Goal: Task Accomplishment & Management: Manage account settings

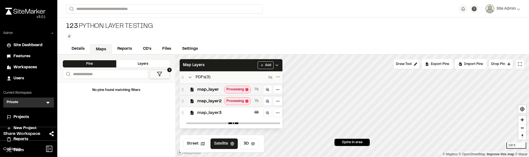
click at [218, 112] on span "map_layer3" at bounding box center [224, 112] width 55 height 7
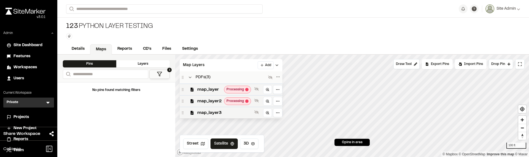
click at [218, 112] on span "map_layer3" at bounding box center [224, 112] width 55 height 7
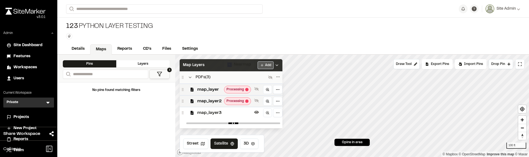
click at [267, 64] on html "**********" at bounding box center [264, 78] width 529 height 157
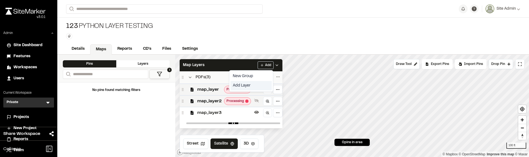
click at [248, 85] on link "Add Layer" at bounding box center [251, 85] width 41 height 9
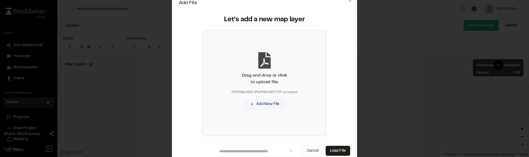
click at [274, 105] on button "Add New File" at bounding box center [264, 104] width 39 height 10
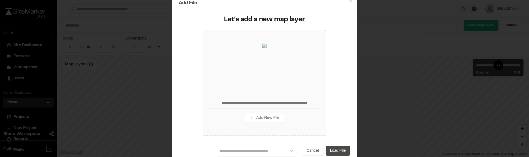
click at [334, 147] on button "Load File" at bounding box center [338, 150] width 25 height 10
type input "**********"
type input "****"
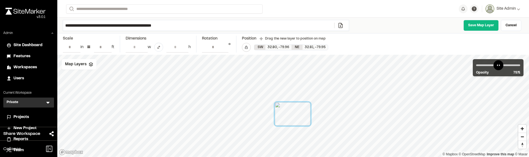
drag, startPoint x: 305, startPoint y: 112, endPoint x: 299, endPoint y: 116, distance: 7.9
click at [299, 116] on div at bounding box center [293, 113] width 36 height 23
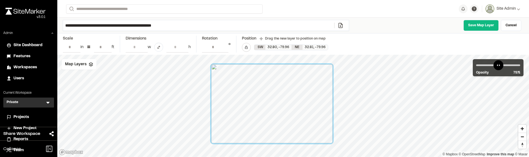
click at [297, 118] on div at bounding box center [272, 103] width 121 height 79
click at [324, 136] on div at bounding box center [272, 103] width 121 height 79
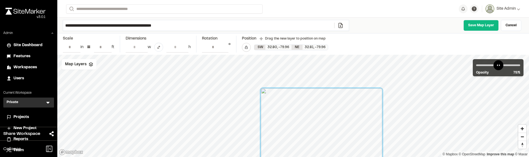
drag, startPoint x: 272, startPoint y: 109, endPoint x: 322, endPoint y: 133, distance: 55.4
click at [322, 133] on div at bounding box center [321, 127] width 121 height 79
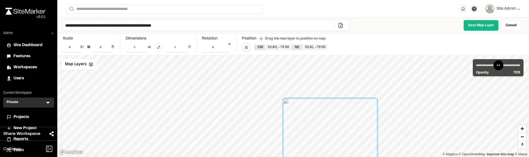
drag, startPoint x: 320, startPoint y: 125, endPoint x: 328, endPoint y: 126, distance: 8.3
click at [328, 126] on div at bounding box center [330, 128] width 94 height 61
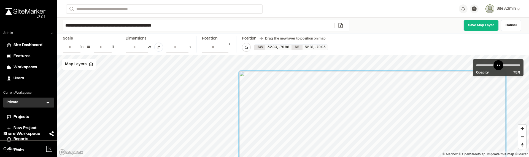
drag, startPoint x: 271, startPoint y: 105, endPoint x: 292, endPoint y: 120, distance: 26.5
click at [291, 120] on div at bounding box center [372, 157] width 266 height 173
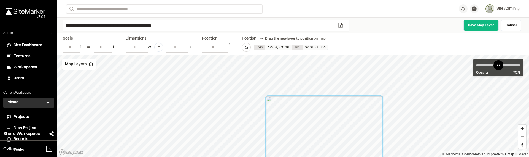
click at [368, 106] on div at bounding box center [324, 133] width 116 height 75
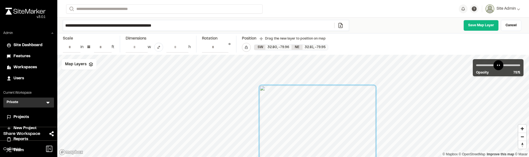
drag, startPoint x: 317, startPoint y: 133, endPoint x: 311, endPoint y: 122, distance: 12.6
click at [311, 122] on div at bounding box center [318, 122] width 116 height 75
drag, startPoint x: 222, startPoint y: 28, endPoint x: 33, endPoint y: 19, distance: 189.6
click at [33, 19] on div "**********" at bounding box center [264, 78] width 529 height 157
type input "*"
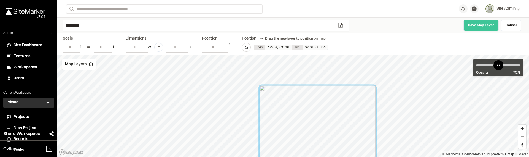
type input "**********"
click at [478, 29] on link "Save Map Layer" at bounding box center [481, 25] width 35 height 11
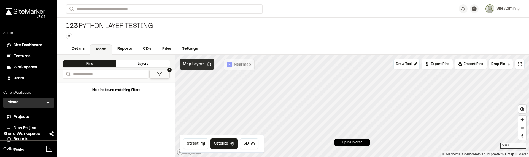
click at [197, 65] on span "Map Layers" at bounding box center [194, 64] width 22 height 6
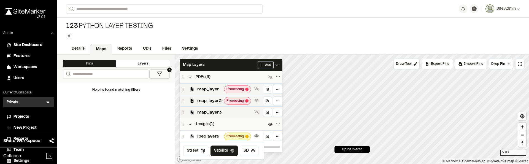
click at [217, 137] on span "jpeglayers" at bounding box center [209, 136] width 25 height 7
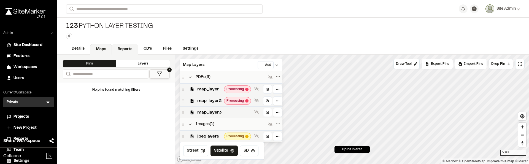
click at [125, 48] on link "Reports" at bounding box center [125, 49] width 26 height 10
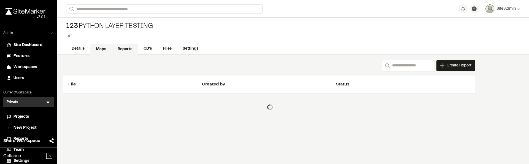
click at [103, 49] on link "Maps" at bounding box center [101, 49] width 22 height 10
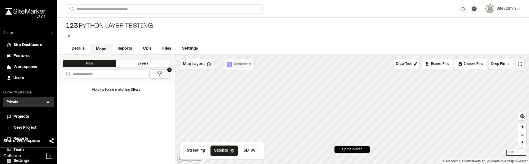
click at [206, 68] on div "Map Layers" at bounding box center [197, 64] width 35 height 10
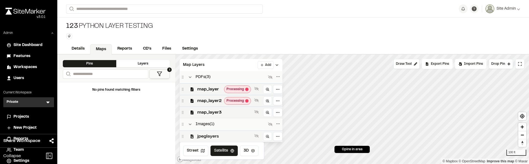
click at [220, 137] on span "jpeglayers" at bounding box center [224, 136] width 55 height 7
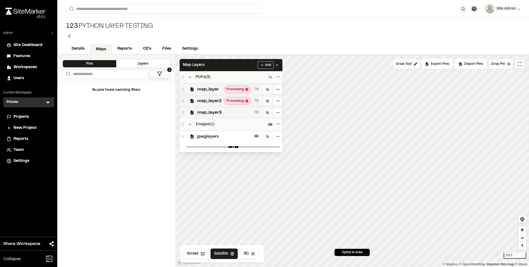
click at [502, 12] on span "Site Admin" at bounding box center [506, 9] width 19 height 6
click at [494, 52] on link "Nearmap Usage" at bounding box center [496, 51] width 48 height 8
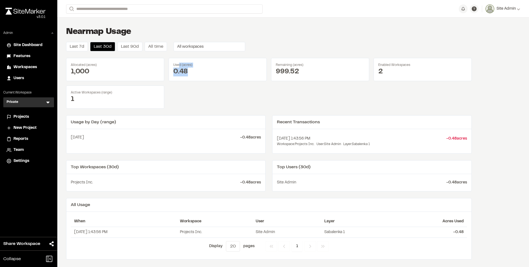
drag, startPoint x: 179, startPoint y: 64, endPoint x: 207, endPoint y: 76, distance: 30.8
click at [207, 76] on div "Used (acres) 0.48" at bounding box center [218, 69] width 98 height 23
click at [207, 76] on div "0.48" at bounding box center [217, 72] width 89 height 9
drag, startPoint x: 189, startPoint y: 69, endPoint x: 183, endPoint y: 67, distance: 7.2
click at [183, 67] on div "Used (acres) 0.48" at bounding box center [218, 69] width 98 height 23
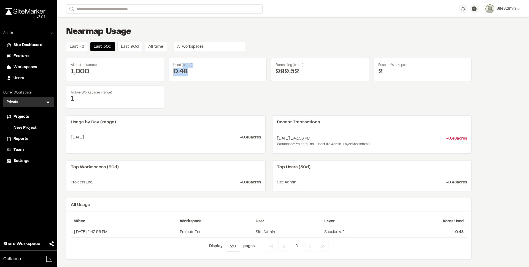
click at [183, 67] on div "Used (acres)" at bounding box center [217, 65] width 89 height 5
drag, startPoint x: 183, startPoint y: 67, endPoint x: 205, endPoint y: 76, distance: 23.8
click at [205, 76] on div "Used (acres) 0.48" at bounding box center [218, 69] width 98 height 23
drag, startPoint x: 205, startPoint y: 76, endPoint x: 176, endPoint y: 64, distance: 31.1
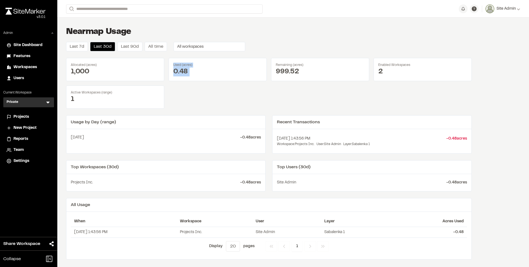
click at [176, 64] on div "Used (acres) 0.48" at bounding box center [218, 69] width 98 height 23
click at [176, 64] on div "Used (acres)" at bounding box center [217, 65] width 89 height 5
drag, startPoint x: 176, startPoint y: 64, endPoint x: 192, endPoint y: 73, distance: 18.4
click at [192, 73] on div "Used (acres) 0.48" at bounding box center [218, 69] width 98 height 23
click at [192, 73] on div "0.48" at bounding box center [217, 72] width 89 height 9
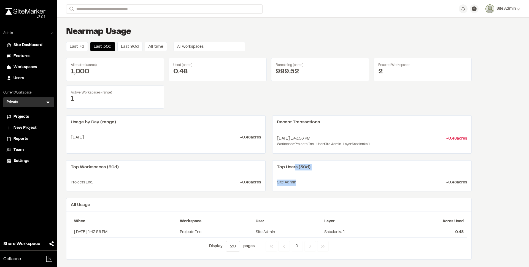
drag, startPoint x: 296, startPoint y: 167, endPoint x: 320, endPoint y: 189, distance: 33.2
click at [320, 156] on div "Top Users (30d) Site Admin - 0.48 acres" at bounding box center [372, 175] width 200 height 31
click at [320, 156] on div "Site Admin - 0.48 acres" at bounding box center [372, 182] width 199 height 17
drag, startPoint x: 320, startPoint y: 189, endPoint x: 290, endPoint y: 167, distance: 38.1
click at [290, 156] on div "Top Users (30d) Site Admin - 0.48 acres" at bounding box center [372, 175] width 200 height 31
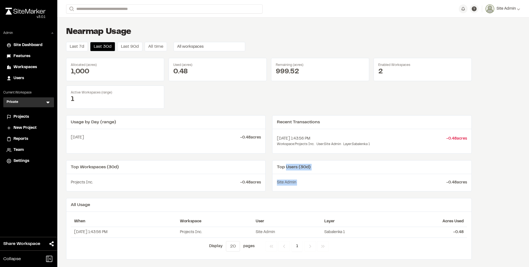
click at [290, 156] on div "Top Users (30d)" at bounding box center [372, 167] width 199 height 14
drag, startPoint x: 290, startPoint y: 167, endPoint x: 313, endPoint y: 188, distance: 30.8
click at [313, 156] on div "Top Users (30d) Site Admin - 0.48 acres" at bounding box center [372, 175] width 200 height 31
click at [313, 156] on div "Site Admin - 0.48 acres" at bounding box center [372, 182] width 199 height 17
drag, startPoint x: 308, startPoint y: 183, endPoint x: 283, endPoint y: 165, distance: 30.9
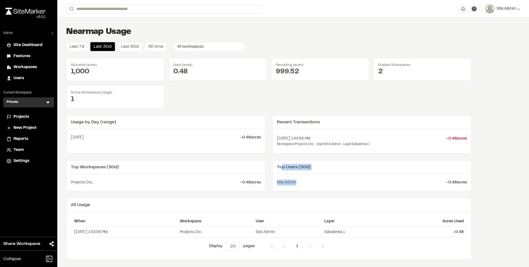
click at [283, 156] on div "Top Users (30d) Site Admin - 0.48 acres" at bounding box center [372, 175] width 200 height 31
click at [283, 156] on div "Top Users (30d)" at bounding box center [372, 167] width 199 height 14
drag, startPoint x: 283, startPoint y: 165, endPoint x: 299, endPoint y: 186, distance: 26.6
click at [299, 156] on div "Top Users (30d) Site Admin - 0.48 acres" at bounding box center [372, 175] width 200 height 31
drag, startPoint x: 299, startPoint y: 186, endPoint x: 307, endPoint y: 203, distance: 18.0
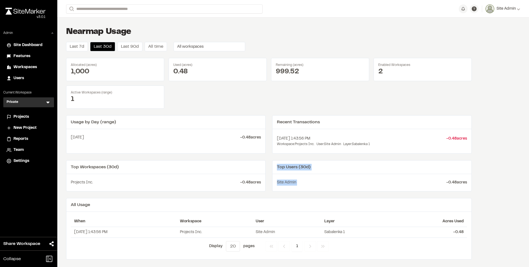
click at [299, 156] on div "Site Admin - 0.48 acres" at bounding box center [372, 182] width 199 height 17
click at [336, 156] on td "Sabalenka 1" at bounding box center [357, 232] width 72 height 11
click at [332, 156] on td "Sabalenka 1" at bounding box center [357, 232] width 72 height 11
drag, startPoint x: 328, startPoint y: 232, endPoint x: 365, endPoint y: 234, distance: 37.3
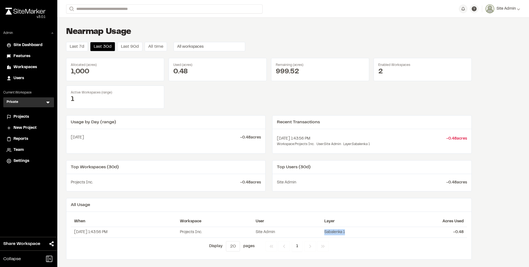
click at [365, 156] on td "Sabalenka 1" at bounding box center [357, 232] width 72 height 11
drag, startPoint x: 307, startPoint y: 232, endPoint x: 216, endPoint y: 228, distance: 90.5
click at [218, 156] on tr "9/9/2025, 1:43:56 PM Projects Inc. Site Admin Sabalenka 1 - 0.48" at bounding box center [269, 232] width 397 height 11
click at [215, 156] on td "Projects Inc." at bounding box center [215, 232] width 76 height 11
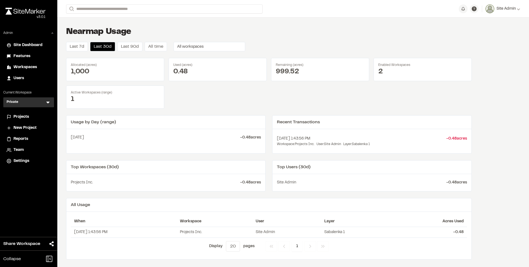
click at [35, 117] on div "Projects" at bounding box center [32, 117] width 37 height 6
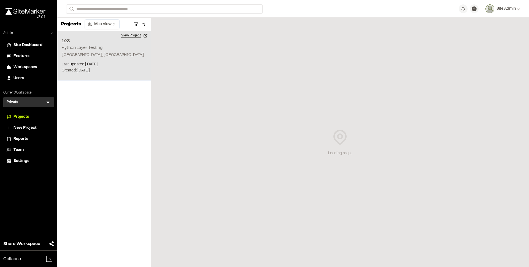
click at [137, 38] on button "View Project" at bounding box center [134, 35] width 33 height 9
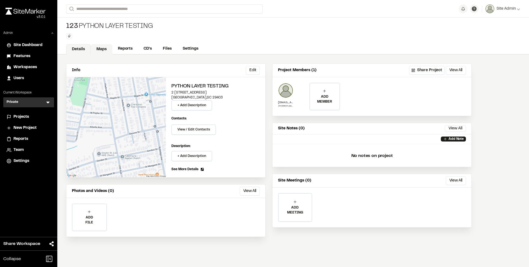
click at [99, 48] on link "Maps" at bounding box center [102, 49] width 22 height 10
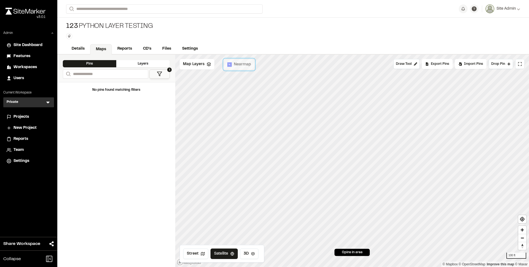
click at [245, 65] on span "Nearmap" at bounding box center [242, 64] width 17 height 6
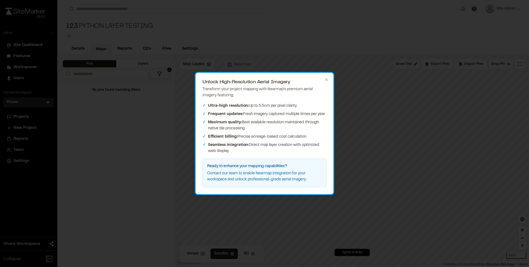
click at [325, 77] on div "Unlock High-Resolution Aerial Imagery Transform your project mapping with Nearm…" at bounding box center [265, 133] width 138 height 121
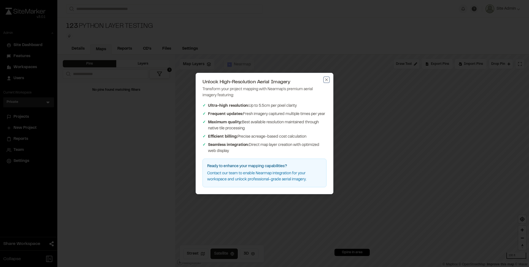
click at [325, 79] on icon "button" at bounding box center [327, 79] width 4 height 4
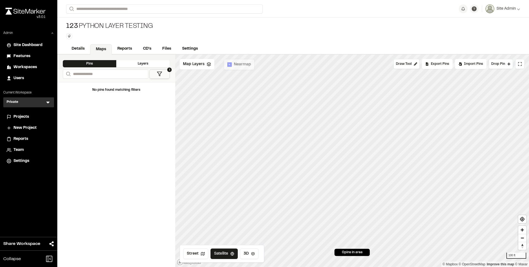
click at [30, 164] on div "Settings" at bounding box center [32, 161] width 37 height 6
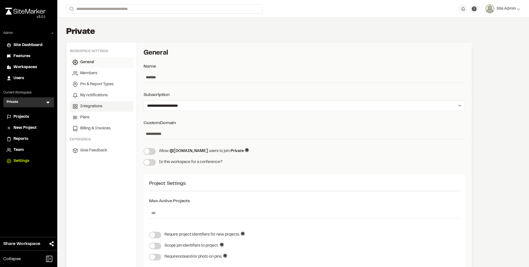
click at [99, 109] on span "Integrations" at bounding box center [91, 106] width 22 height 6
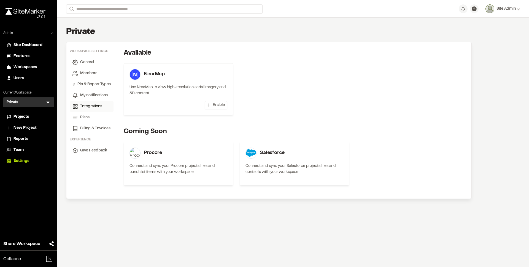
click at [213, 102] on span "Enable" at bounding box center [219, 105] width 12 height 6
click at [207, 107] on span "Add Acres" at bounding box center [216, 105] width 18 height 6
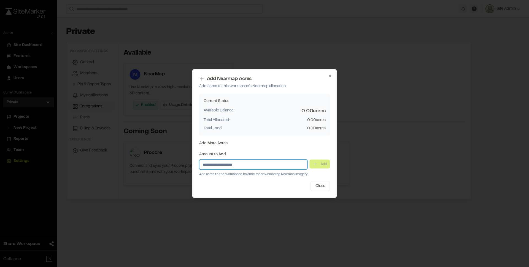
click at [267, 162] on input "Amount to Add" at bounding box center [253, 165] width 108 height 10
type input "***"
click at [320, 168] on button "Add" at bounding box center [320, 164] width 20 height 9
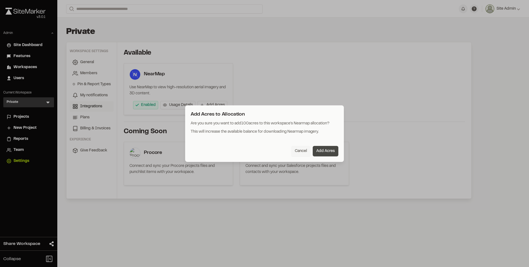
click at [328, 152] on button "Add Acres" at bounding box center [326, 151] width 26 height 10
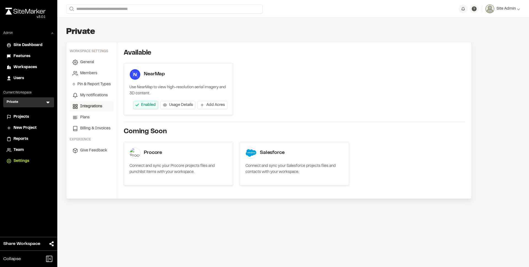
click at [30, 116] on div "Projects" at bounding box center [32, 117] width 37 height 6
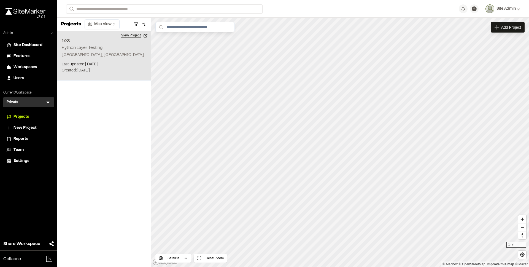
click at [140, 36] on button "View Project" at bounding box center [134, 35] width 33 height 9
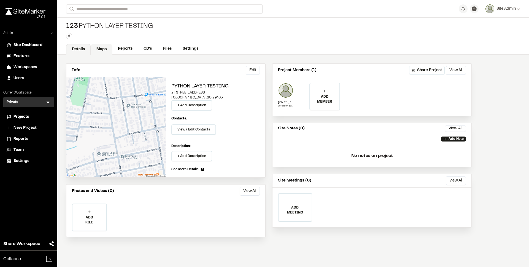
click at [103, 50] on link "Maps" at bounding box center [102, 49] width 22 height 10
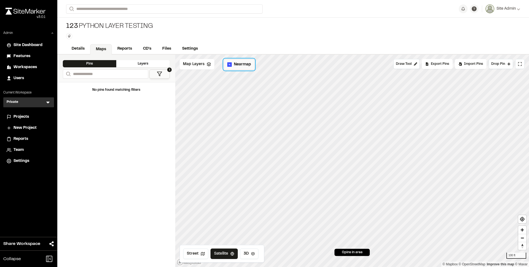
click at [247, 68] on button "Nearmap" at bounding box center [239, 64] width 31 height 11
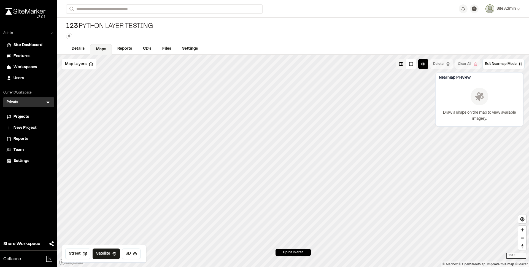
click at [397, 65] on button at bounding box center [402, 64] width 10 height 10
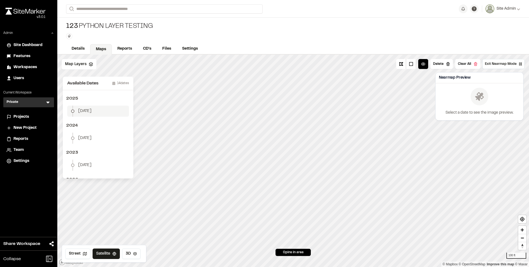
click at [103, 111] on li "January 2" at bounding box center [98, 111] width 62 height 11
click at [496, 105] on button "Download Map Layer" at bounding box center [497, 106] width 45 height 10
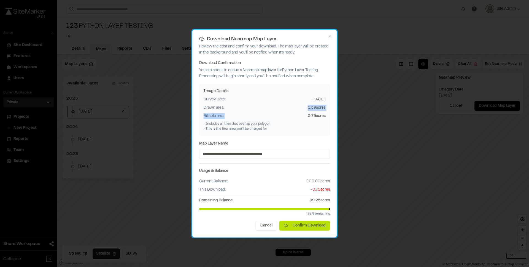
drag, startPoint x: 224, startPoint y: 107, endPoint x: 272, endPoint y: 121, distance: 50.3
click at [272, 121] on div "Image Details Survey Date: 2025-01-02 Drawn area: 0.39 acres Billable area: 0.7…" at bounding box center [264, 110] width 131 height 52
drag, startPoint x: 327, startPoint y: 117, endPoint x: 200, endPoint y: 93, distance: 128.9
click at [200, 93] on div "Image Details Survey Date: 2025-01-02 Drawn area: 0.39 acres Billable area: 0.7…" at bounding box center [264, 110] width 131 height 52
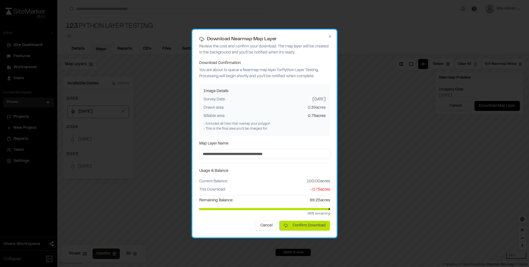
click at [266, 107] on div "Drawn area: 0.39 acres" at bounding box center [265, 108] width 122 height 6
drag, startPoint x: 311, startPoint y: 191, endPoint x: 334, endPoint y: 191, distance: 22.6
click at [334, 191] on div "**********" at bounding box center [264, 134] width 145 height 208
drag, startPoint x: 311, startPoint y: 214, endPoint x: 321, endPoint y: 215, distance: 9.9
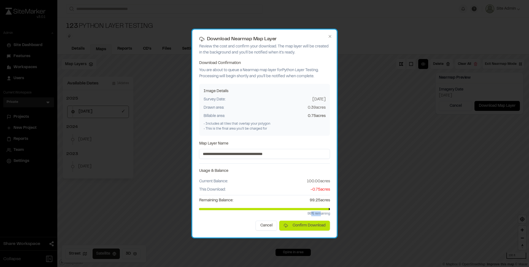
click at [321, 215] on p "99 % remaining" at bounding box center [264, 213] width 131 height 5
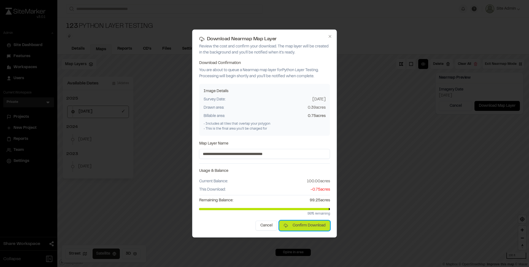
click at [316, 224] on button "Confirm Download" at bounding box center [305, 226] width 51 height 10
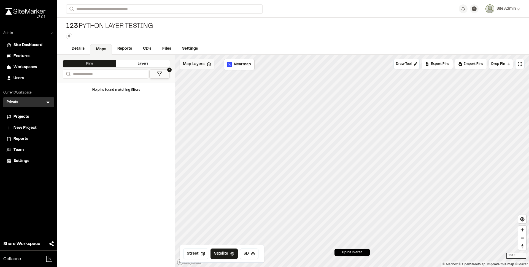
click at [194, 67] on div "Map Layers" at bounding box center [197, 64] width 35 height 10
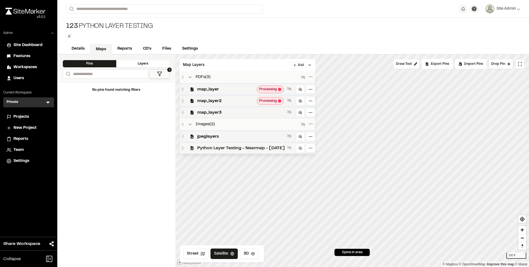
click at [248, 145] on span "Python Layer Testing - Nearmap - 2025-01-02" at bounding box center [241, 148] width 88 height 7
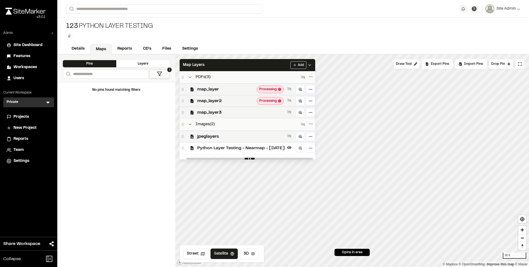
click at [271, 148] on span "Python Layer Testing - Nearmap - 2025-01-02" at bounding box center [241, 148] width 88 height 7
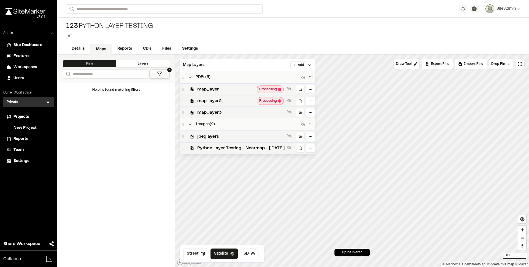
click at [271, 148] on span "Python Layer Testing - Nearmap - 2025-01-02" at bounding box center [241, 148] width 88 height 7
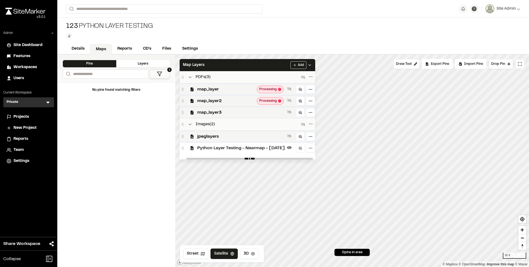
click at [271, 148] on span "Python Layer Testing - Nearmap - 2025-01-02" at bounding box center [241, 148] width 88 height 7
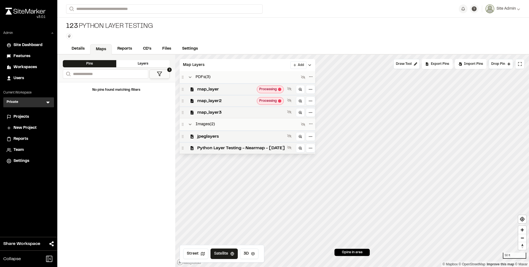
click at [26, 160] on span "Settings" at bounding box center [22, 161] width 16 height 6
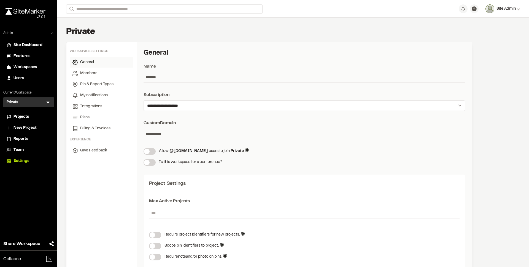
click at [505, 9] on span "Site Admin" at bounding box center [506, 9] width 19 height 6
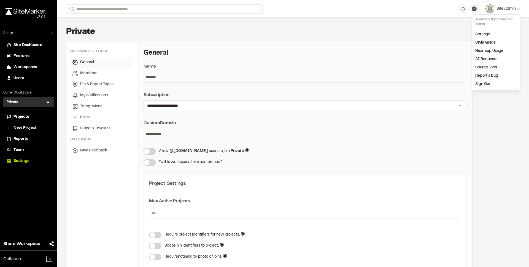
click at [490, 53] on link "Nearmap Usage" at bounding box center [496, 51] width 48 height 8
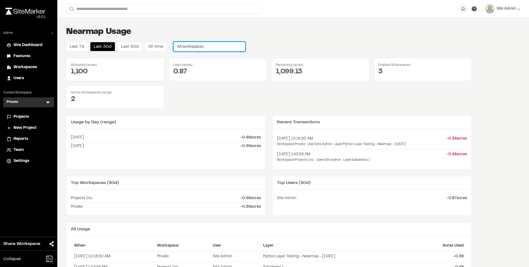
click at [201, 48] on span "All workspaces" at bounding box center [190, 46] width 26 height 3
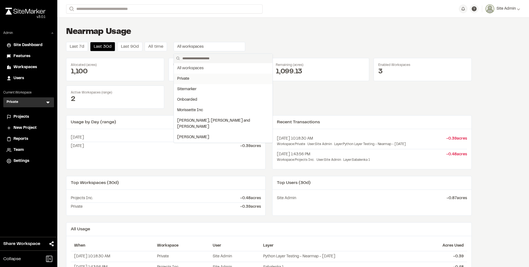
click at [200, 81] on div "Private" at bounding box center [223, 79] width 92 height 6
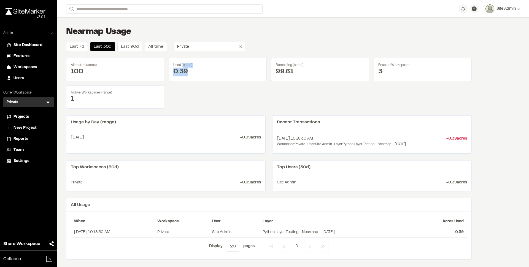
drag, startPoint x: 184, startPoint y: 66, endPoint x: 201, endPoint y: 77, distance: 20.5
click at [201, 77] on div "Used (acres) 0.39" at bounding box center [218, 69] width 98 height 23
drag, startPoint x: 199, startPoint y: 76, endPoint x: 183, endPoint y: 67, distance: 18.2
click at [183, 67] on div "Used (acres) 0.39" at bounding box center [218, 69] width 98 height 23
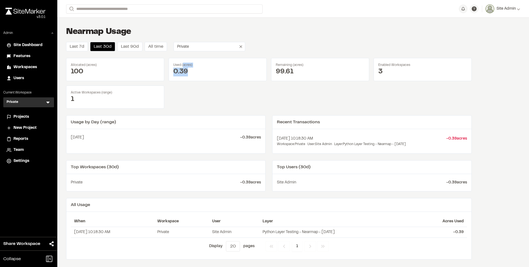
click at [183, 67] on div "Used (acres)" at bounding box center [217, 65] width 89 height 5
drag, startPoint x: 183, startPoint y: 67, endPoint x: 201, endPoint y: 76, distance: 19.7
click at [201, 76] on div "Used (acres) 0.39" at bounding box center [218, 69] width 98 height 23
click at [201, 76] on div "0.39" at bounding box center [217, 72] width 89 height 9
drag, startPoint x: 201, startPoint y: 76, endPoint x: 184, endPoint y: 66, distance: 19.9
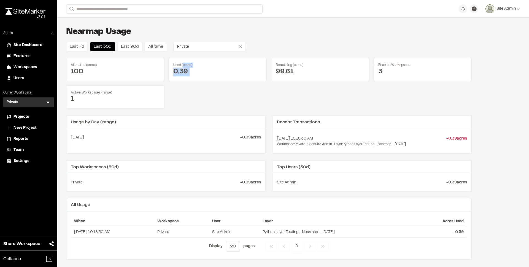
click at [184, 66] on div "Used (acres) 0.39" at bounding box center [218, 69] width 98 height 23
drag, startPoint x: 184, startPoint y: 66, endPoint x: 198, endPoint y: 75, distance: 17.2
click at [198, 75] on div "Used (acres) 0.39" at bounding box center [218, 69] width 98 height 23
click at [198, 75] on div "0.39" at bounding box center [217, 72] width 89 height 9
drag, startPoint x: 199, startPoint y: 76, endPoint x: 182, endPoint y: 66, distance: 20.1
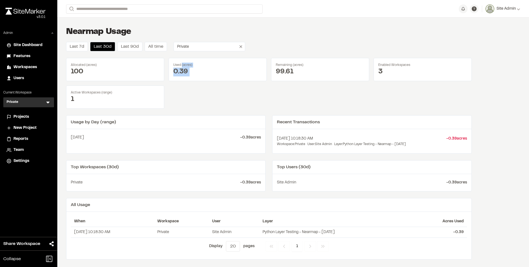
click at [182, 66] on div "Used (acres) 0.39" at bounding box center [218, 69] width 98 height 23
click at [182, 66] on div "Used (acres)" at bounding box center [217, 65] width 89 height 5
drag, startPoint x: 182, startPoint y: 66, endPoint x: 197, endPoint y: 73, distance: 16.3
click at [197, 73] on div "Used (acres) 0.39" at bounding box center [218, 69] width 98 height 23
click at [197, 73] on div "0.39" at bounding box center [217, 72] width 89 height 9
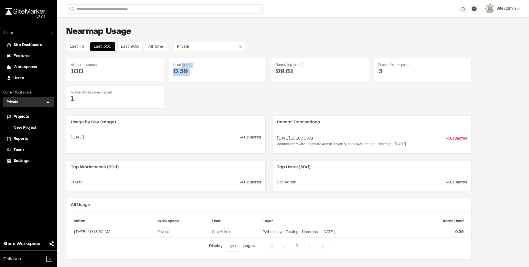
drag, startPoint x: 247, startPoint y: 182, endPoint x: 266, endPoint y: 184, distance: 18.8
click at [266, 184] on div "Top Workspaces (30d) Private - 0.39 acres" at bounding box center [166, 175] width 200 height 31
drag, startPoint x: 237, startPoint y: 183, endPoint x: 260, endPoint y: 184, distance: 22.9
click at [260, 184] on li "Private - 0.39 acres" at bounding box center [166, 182] width 190 height 8
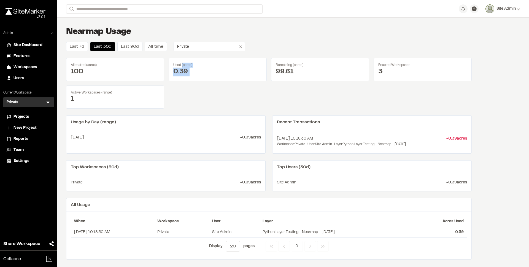
click at [260, 184] on span "- 0.39 acres" at bounding box center [250, 183] width 21 height 6
drag, startPoint x: 260, startPoint y: 184, endPoint x: 236, endPoint y: 182, distance: 24.6
click at [236, 182] on li "Private - 0.39 acres" at bounding box center [166, 182] width 190 height 8
drag, startPoint x: 236, startPoint y: 182, endPoint x: 320, endPoint y: 187, distance: 84.0
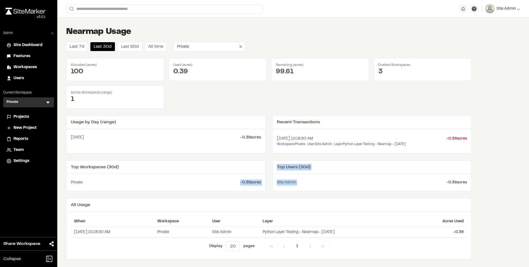
click at [320, 187] on div "Top Workspaces (30d) Private - 0.39 acres Top Users (30d) Site Admin - 0.39 acr…" at bounding box center [269, 175] width 406 height 31
click at [320, 187] on div "Site Admin - 0.39 acres" at bounding box center [372, 182] width 199 height 17
drag, startPoint x: 320, startPoint y: 187, endPoint x: 291, endPoint y: 167, distance: 35.4
click at [291, 167] on div "Top Users (30d) Site Admin - 0.39 acres" at bounding box center [372, 175] width 200 height 31
click at [291, 167] on div "Top Users (30d)" at bounding box center [372, 167] width 199 height 14
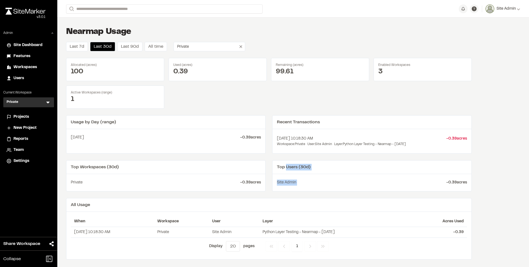
drag, startPoint x: 291, startPoint y: 167, endPoint x: 325, endPoint y: 183, distance: 38.0
click at [325, 183] on div "Top Users (30d) Site Admin - 0.39 acres" at bounding box center [372, 175] width 200 height 31
click at [325, 183] on li "Site Admin - 0.39 acres" at bounding box center [372, 182] width 190 height 8
drag, startPoint x: 191, startPoint y: 66, endPoint x: 210, endPoint y: 79, distance: 23.2
click at [210, 79] on div "Used (acres) 0.39" at bounding box center [218, 69] width 98 height 23
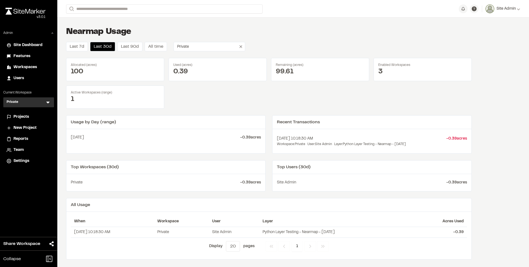
click at [210, 79] on div "Used (acres) 0.39" at bounding box center [218, 69] width 98 height 23
drag, startPoint x: 287, startPoint y: 67, endPoint x: 298, endPoint y: 76, distance: 13.9
click at [298, 76] on div "Remaining (acres) 99.61" at bounding box center [320, 69] width 98 height 23
click at [298, 76] on div "99.61" at bounding box center [320, 72] width 89 height 9
drag, startPoint x: 298, startPoint y: 76, endPoint x: 285, endPoint y: 64, distance: 17.2
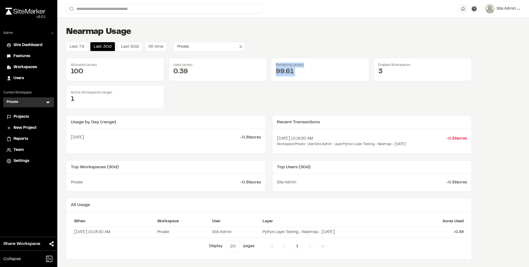
click at [285, 64] on div "Remaining (acres) 99.61" at bounding box center [320, 69] width 98 height 23
click at [285, 64] on div "Remaining (acres)" at bounding box center [320, 65] width 89 height 5
drag, startPoint x: 285, startPoint y: 64, endPoint x: 299, endPoint y: 77, distance: 19.3
click at [299, 77] on div "Remaining (acres) 99.61" at bounding box center [320, 69] width 98 height 23
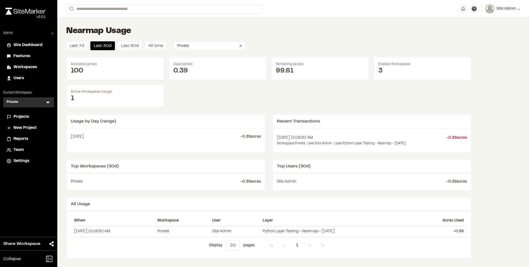
scroll to position [1, 0]
drag, startPoint x: 455, startPoint y: 220, endPoint x: 470, endPoint y: 234, distance: 20.7
click at [470, 234] on div "When Workspace User Layer Acres Used 9/10/2025, 10:18:30 AM Private Site Admin …" at bounding box center [268, 233] width 405 height 47
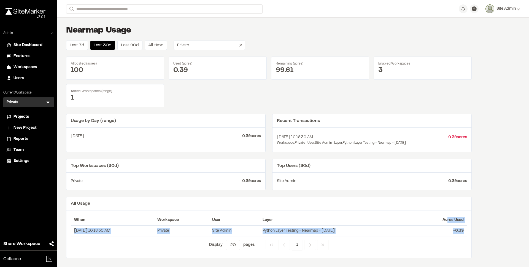
drag, startPoint x: 464, startPoint y: 232, endPoint x: 448, endPoint y: 217, distance: 21.7
click at [448, 217] on table "When Workspace User Layer Acres Used 9/10/2025, 10:18:30 AM Private Site Admin …" at bounding box center [269, 226] width 397 height 22
click at [448, 217] on th "Acres Used" at bounding box center [440, 220] width 54 height 11
drag, startPoint x: 448, startPoint y: 217, endPoint x: 467, endPoint y: 233, distance: 24.7
click at [467, 233] on table "When Workspace User Layer Acres Used 9/10/2025, 10:18:30 AM Private Site Admin …" at bounding box center [269, 226] width 397 height 22
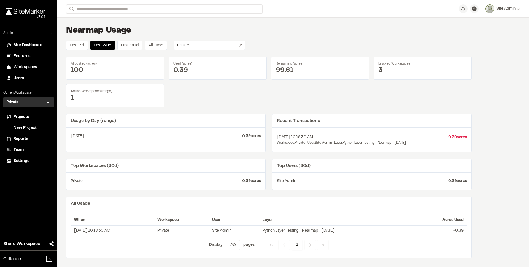
click at [467, 233] on td "- 0.39" at bounding box center [440, 230] width 54 height 11
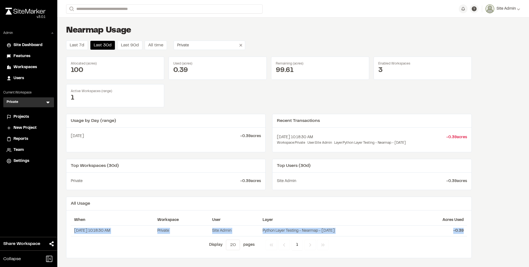
drag, startPoint x: 467, startPoint y: 233, endPoint x: 452, endPoint y: 224, distance: 18.1
click at [452, 224] on table "When Workspace User Layer Acres Used 9/10/2025, 10:18:30 AM Private Site Admin …" at bounding box center [269, 226] width 397 height 22
click at [452, 224] on th "Acres Used" at bounding box center [440, 220] width 54 height 11
drag, startPoint x: 313, startPoint y: 137, endPoint x: 328, endPoint y: 147, distance: 18.1
click at [328, 147] on li "9/10/2025, 10:18:30 AM - 0.39 acres Workspace: Private User: Site Admin Layer: …" at bounding box center [372, 139] width 190 height 15
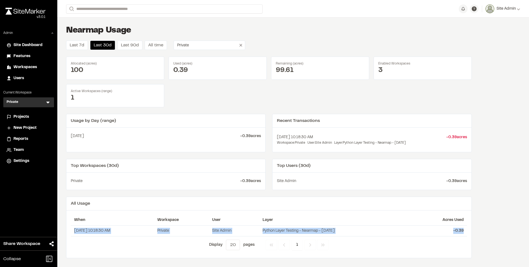
click at [328, 147] on li "9/10/2025, 10:18:30 AM - 0.39 acres Workspace: Private User: Site Admin Layer: …" at bounding box center [372, 139] width 190 height 15
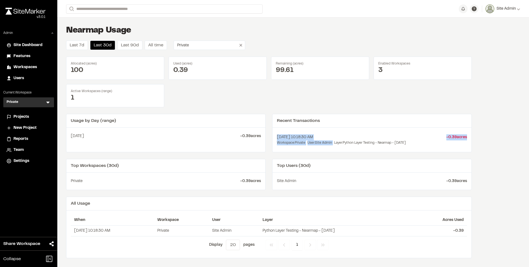
drag, startPoint x: 328, startPoint y: 147, endPoint x: 307, endPoint y: 133, distance: 24.7
click at [307, 133] on li "9/10/2025, 10:18:30 AM - 0.39 acres Workspace: Private User: Site Admin Layer: …" at bounding box center [372, 139] width 190 height 15
drag, startPoint x: 296, startPoint y: 167, endPoint x: 305, endPoint y: 172, distance: 10.0
click at [305, 172] on div "Top Users (30d)" at bounding box center [372, 166] width 199 height 14
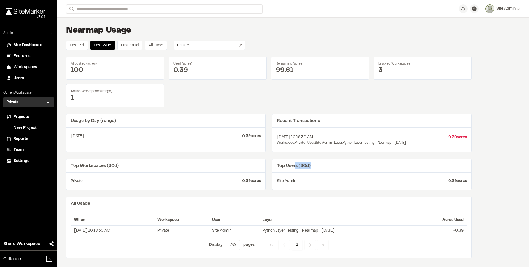
click at [305, 172] on div "Top Users (30d)" at bounding box center [372, 166] width 199 height 14
click at [283, 225] on th "Layer" at bounding box center [336, 220] width 154 height 11
click at [307, 245] on span "Previous" at bounding box center [311, 245] width 12 height 10
click at [194, 47] on button "Private" at bounding box center [210, 45] width 72 height 9
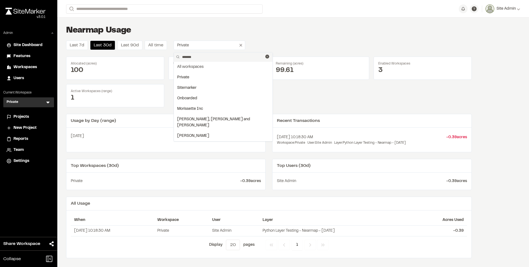
click at [291, 39] on div "Nearmap Usage Last 7d Last 30d Last 90d All time Private ******* All workspaces…" at bounding box center [269, 141] width 424 height 251
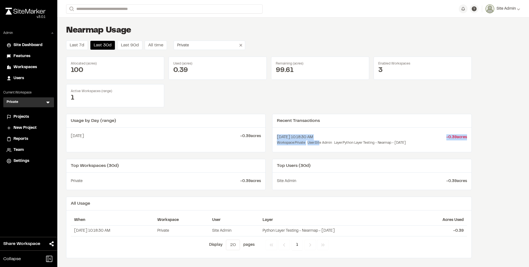
drag, startPoint x: 313, startPoint y: 138, endPoint x: 323, endPoint y: 144, distance: 11.9
click at [323, 144] on li "9/10/2025, 10:18:30 AM - 0.39 acres Workspace: Private User: Site Admin Layer: …" at bounding box center [372, 139] width 190 height 15
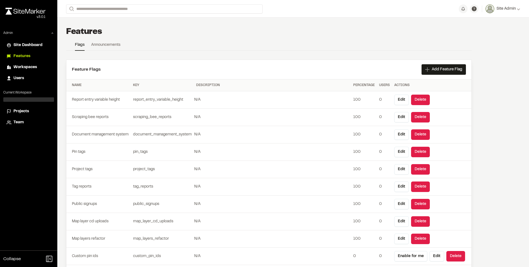
click at [27, 112] on span "Projects" at bounding box center [21, 111] width 15 height 6
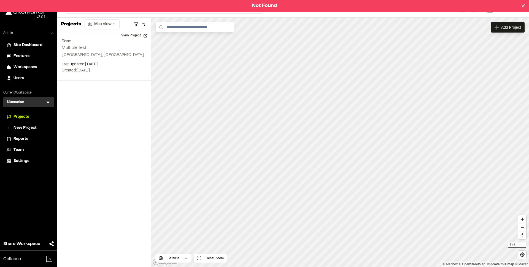
click at [32, 104] on div "Sitemarker S Menu" at bounding box center [28, 102] width 51 height 10
drag, startPoint x: 95, startPoint y: 97, endPoint x: 96, endPoint y: 95, distance: 2.9
click at [95, 97] on div "Projects Map View Test Multiple Test [GEOGRAPHIC_DATA], [GEOGRAPHIC_DATA] Last …" at bounding box center [104, 142] width 94 height 249
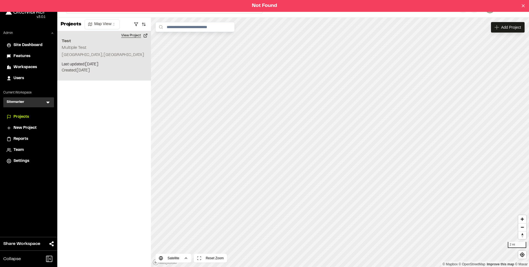
click at [133, 36] on button "View Project" at bounding box center [134, 35] width 33 height 9
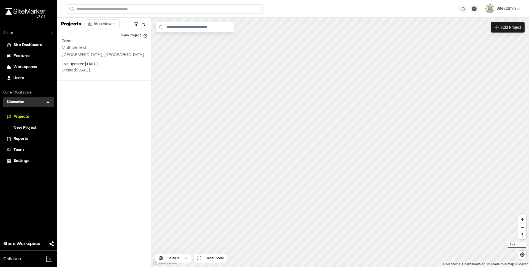
click at [29, 162] on span "Settings" at bounding box center [22, 161] width 16 height 6
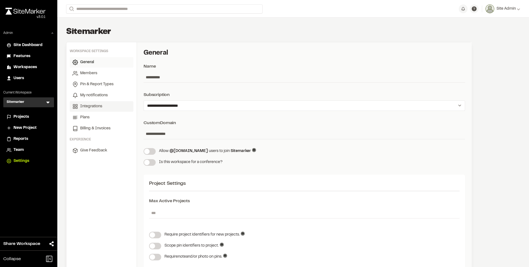
click at [103, 105] on link "Integrations" at bounding box center [102, 106] width 64 height 10
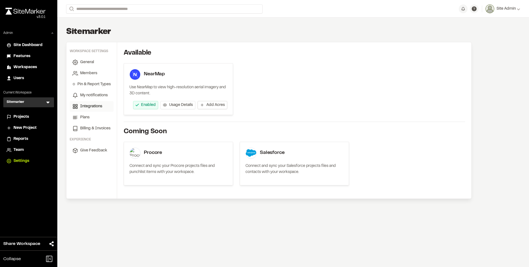
click at [208, 107] on span "Add Acres" at bounding box center [216, 105] width 18 height 6
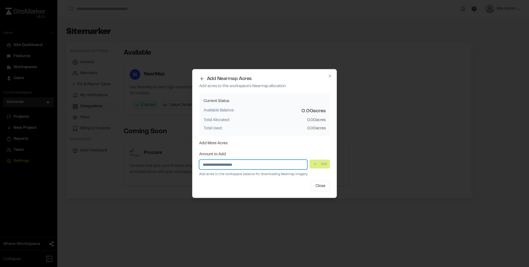
click at [280, 167] on input "Amount to Add" at bounding box center [253, 165] width 108 height 10
type input "***"
click at [327, 163] on button "Add" at bounding box center [320, 164] width 20 height 9
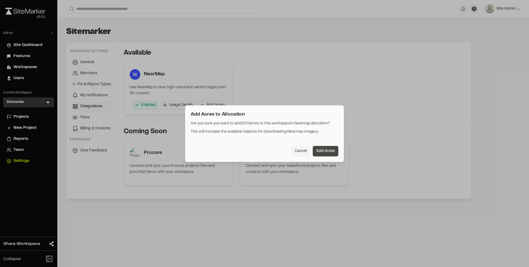
click at [334, 147] on button "Add Acres" at bounding box center [326, 151] width 26 height 10
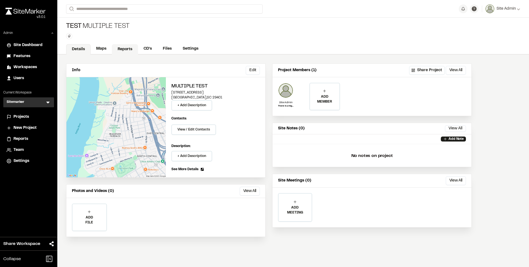
click at [121, 50] on link "Reports" at bounding box center [125, 49] width 26 height 10
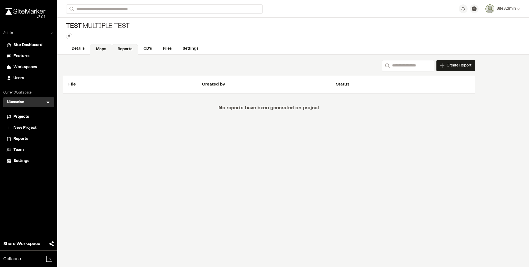
click at [99, 49] on link "Maps" at bounding box center [101, 49] width 22 height 10
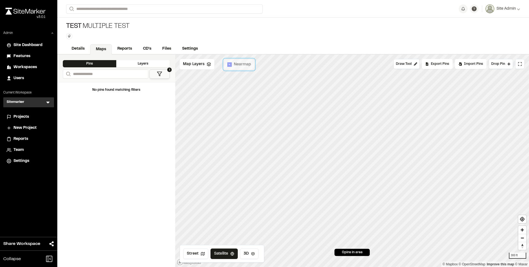
click at [236, 67] on span "Nearmap" at bounding box center [242, 64] width 17 height 6
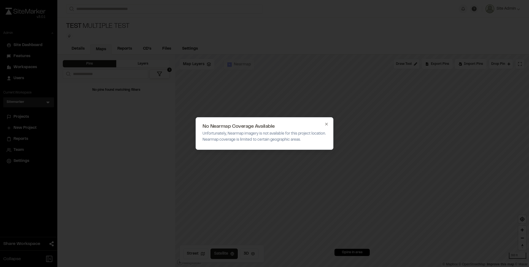
click at [326, 125] on icon "button" at bounding box center [326, 124] width 2 height 2
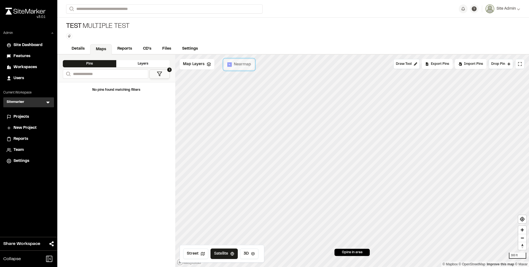
click at [239, 66] on span "Nearmap" at bounding box center [242, 64] width 17 height 6
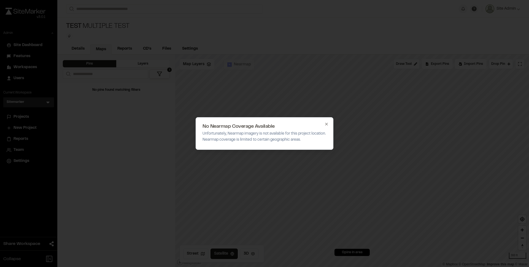
click at [326, 126] on icon "button" at bounding box center [327, 124] width 4 height 4
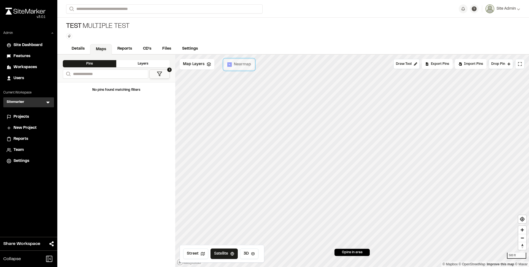
click at [241, 64] on span "Nearmap" at bounding box center [242, 64] width 17 height 6
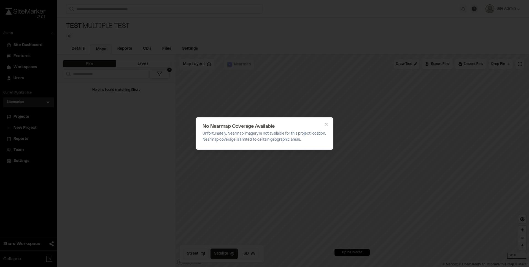
click at [328, 125] on icon "button" at bounding box center [326, 124] width 2 height 2
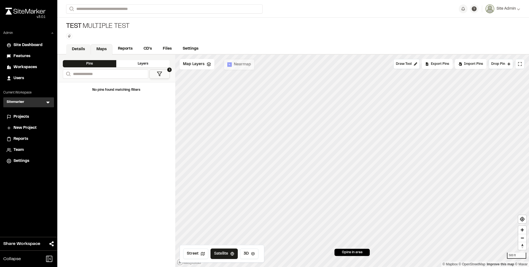
click at [83, 49] on link "Details" at bounding box center [78, 49] width 25 height 10
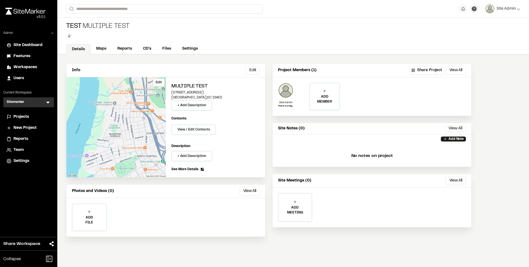
click at [148, 130] on div "Edit" at bounding box center [116, 127] width 100 height 100
click at [127, 89] on div "Edit" at bounding box center [116, 127] width 100 height 100
click at [249, 73] on button "Edit" at bounding box center [253, 70] width 14 height 9
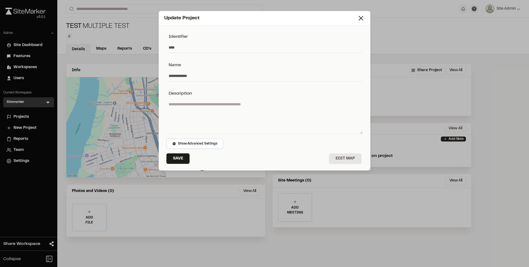
click at [190, 75] on input "**********" at bounding box center [265, 76] width 196 height 10
click at [191, 75] on input "**********" at bounding box center [265, 76] width 196 height 10
click at [347, 157] on button "Edit Map" at bounding box center [345, 158] width 33 height 10
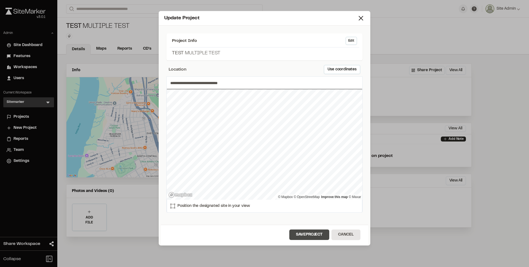
click at [302, 235] on button "Save Project" at bounding box center [310, 234] width 40 height 10
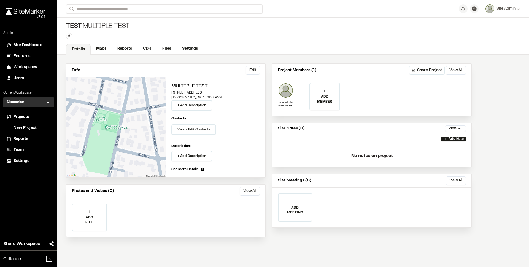
drag, startPoint x: 190, startPoint y: 92, endPoint x: 200, endPoint y: 98, distance: 11.5
click at [200, 98] on div "Multiple Test 107 East Bay Street Charleston , SC 29401 + Add Description" at bounding box center [216, 97] width 89 height 28
click at [200, 98] on p "Charleston , SC 29401" at bounding box center [216, 97] width 89 height 5
click at [103, 47] on link "Maps" at bounding box center [102, 49] width 22 height 10
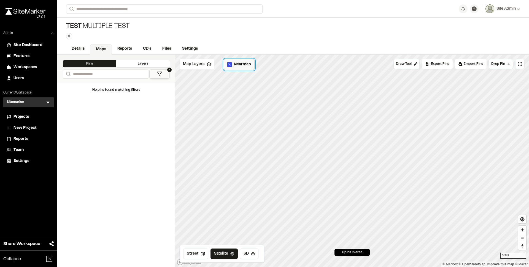
click at [243, 68] on button "Nearmap" at bounding box center [239, 64] width 31 height 11
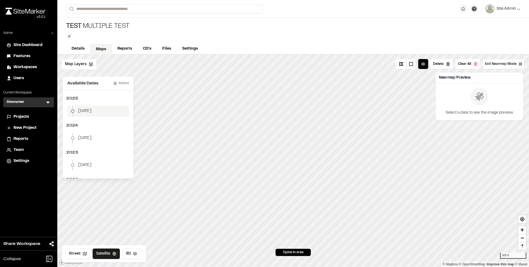
click at [104, 113] on li "January 2" at bounding box center [98, 111] width 62 height 11
click at [488, 106] on button "Download Map Layer" at bounding box center [497, 106] width 45 height 10
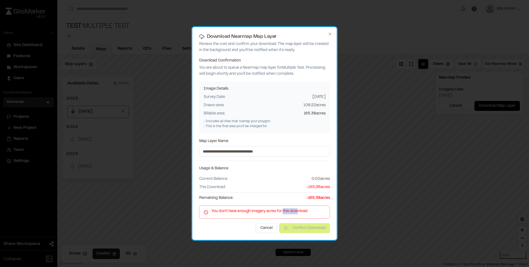
drag, startPoint x: 286, startPoint y: 211, endPoint x: 300, endPoint y: 212, distance: 13.5
click at [300, 212] on div "You don't have enough imagery acres for this download." at bounding box center [265, 211] width 122 height 6
drag, startPoint x: 303, startPoint y: 103, endPoint x: 321, endPoint y: 113, distance: 21.0
click at [321, 113] on div "Image Details Survey Date: 2025-01-02 Drawn area: 108.22 acres Billable area: 1…" at bounding box center [264, 107] width 131 height 52
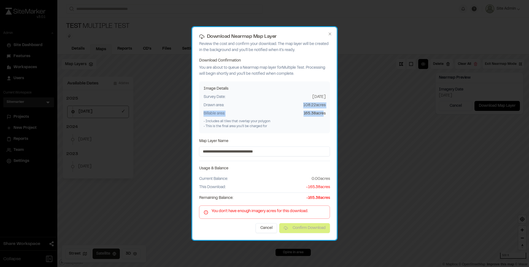
click at [321, 113] on span "165.38 acres" at bounding box center [315, 114] width 22 height 6
drag, startPoint x: 318, startPoint y: 113, endPoint x: 301, endPoint y: 106, distance: 17.9
click at [301, 106] on div "Image Details Survey Date: 2025-01-02 Drawn area: 108.22 acres Billable area: 1…" at bounding box center [264, 107] width 131 height 52
click at [301, 106] on div "Drawn area: 108.22 acres" at bounding box center [265, 105] width 122 height 6
drag, startPoint x: 317, startPoint y: 107, endPoint x: 326, endPoint y: 107, distance: 9.9
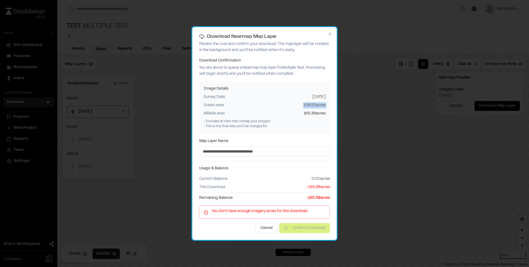
click at [326, 107] on div "Image Details Survey Date: 2025-01-02 Drawn area: 108.22 acres Billable area: 1…" at bounding box center [264, 107] width 131 height 52
drag, startPoint x: 315, startPoint y: 180, endPoint x: 326, endPoint y: 187, distance: 13.6
click at [326, 187] on div "Current Balance: 0.00 acres This Download: - 165.38 acres Remaining Balance: -1…" at bounding box center [264, 188] width 131 height 25
click at [326, 187] on span "- 165.38 acres" at bounding box center [318, 187] width 24 height 6
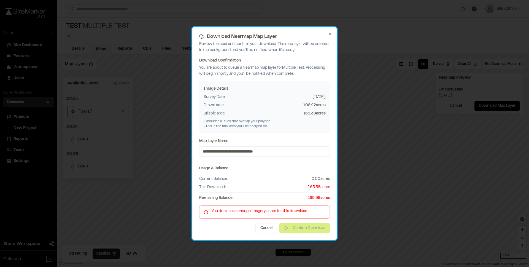
drag, startPoint x: 326, startPoint y: 187, endPoint x: 317, endPoint y: 179, distance: 11.9
click at [317, 179] on div "Current Balance: 0.00 acres This Download: - 165.38 acres Remaining Balance: -1…" at bounding box center [264, 188] width 131 height 25
click at [317, 179] on span "0.00 acres" at bounding box center [321, 179] width 18 height 6
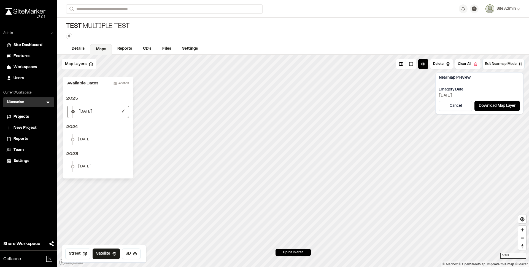
click at [27, 160] on span "Settings" at bounding box center [22, 161] width 16 height 6
click at [480, 105] on button "Download Map Layer" at bounding box center [497, 106] width 45 height 10
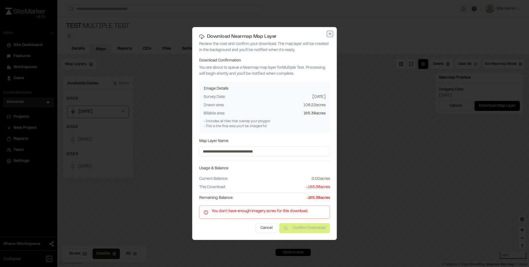
click at [329, 35] on icon "button" at bounding box center [330, 34] width 4 height 4
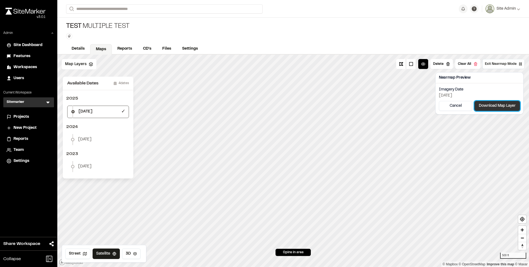
click at [491, 103] on button "Download Map Layer" at bounding box center [497, 106] width 45 height 10
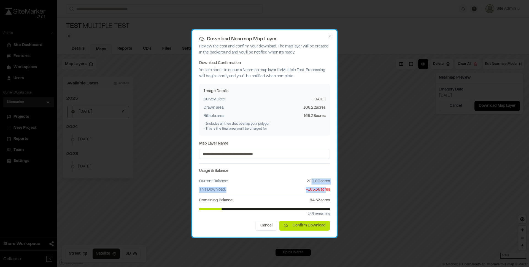
drag, startPoint x: 312, startPoint y: 182, endPoint x: 324, endPoint y: 191, distance: 15.1
click at [324, 191] on div "Current Balance: 200.00 acres This Download: - 165.38 acres Remaining Balance: …" at bounding box center [264, 190] width 131 height 25
click at [324, 191] on span "- 165.38 acres" at bounding box center [318, 190] width 24 height 6
drag, startPoint x: 324, startPoint y: 191, endPoint x: 313, endPoint y: 182, distance: 14.7
click at [313, 182] on div "Current Balance: 200.00 acres This Download: - 165.38 acres Remaining Balance: …" at bounding box center [264, 190] width 131 height 25
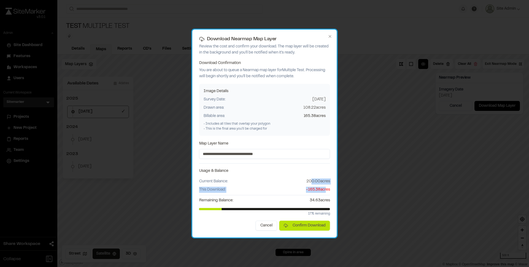
click at [313, 182] on span "200.00 acres" at bounding box center [319, 181] width 24 height 6
drag, startPoint x: 306, startPoint y: 203, endPoint x: 330, endPoint y: 203, distance: 24.0
click at [330, 203] on div "Remaining Balance: 34.63 acres" at bounding box center [264, 200] width 131 height 6
click at [330, 203] on span "34.63 acres" at bounding box center [320, 200] width 20 height 6
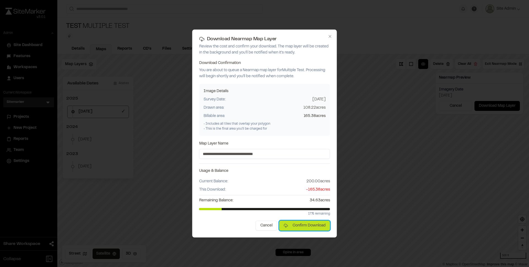
click at [311, 224] on button "Confirm Download" at bounding box center [305, 226] width 51 height 10
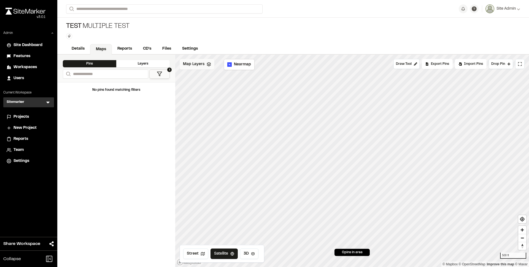
click at [196, 65] on span "Map Layers" at bounding box center [194, 64] width 22 height 6
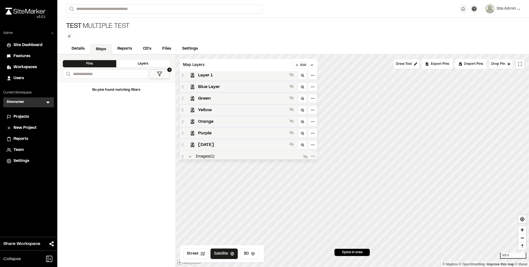
scroll to position [205, 0]
click at [251, 156] on span "Multiple Test - Nearmap - 2025-01-02" at bounding box center [242, 155] width 90 height 7
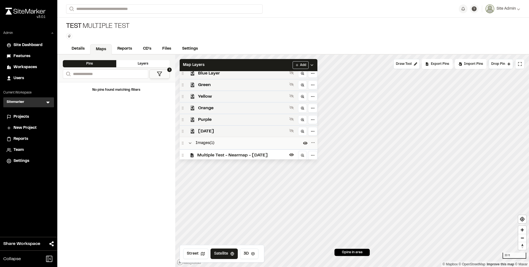
click at [106, 142] on div "No pins found matching filters" at bounding box center [116, 174] width 118 height 185
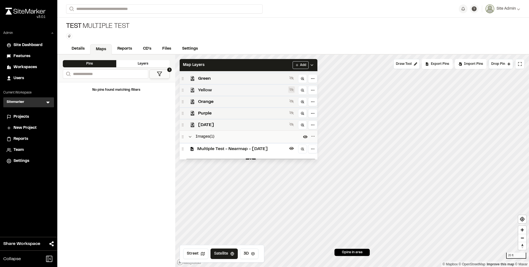
scroll to position [215, 0]
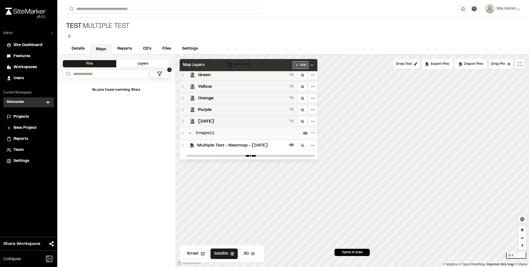
click at [306, 63] on html "**********" at bounding box center [264, 133] width 529 height 267
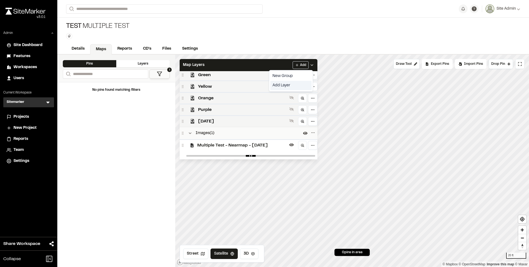
click at [286, 85] on link "Add Layer" at bounding box center [291, 85] width 41 height 9
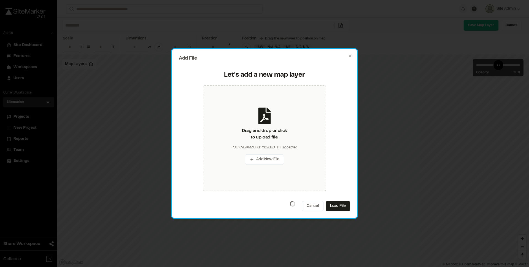
click at [348, 55] on div "Add File Let's add a new map layer Drag and drop or click to upload file. PDF/K…" at bounding box center [264, 133] width 185 height 169
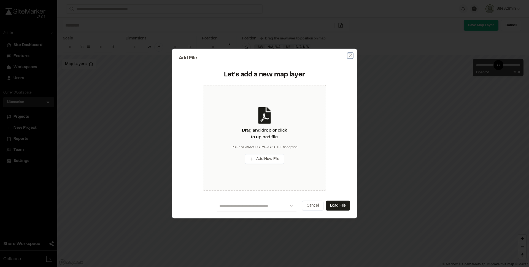
click at [352, 55] on icon "button" at bounding box center [350, 55] width 4 height 4
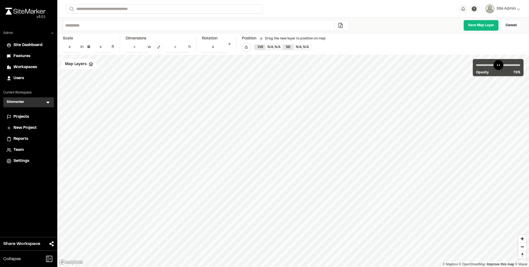
click at [21, 116] on span "Projects" at bounding box center [21, 117] width 15 height 6
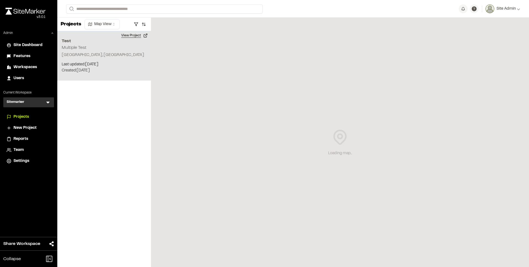
click at [136, 36] on button "View Project" at bounding box center [134, 35] width 33 height 9
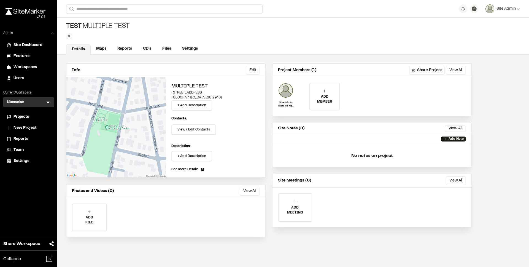
click at [21, 161] on span "Settings" at bounding box center [22, 161] width 16 height 6
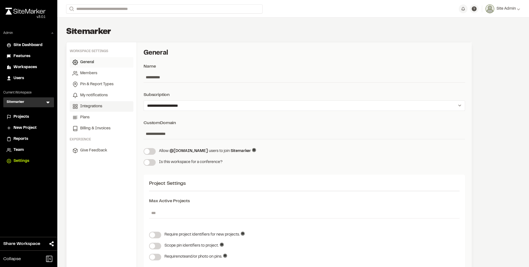
click at [101, 106] on span "Integrations" at bounding box center [91, 106] width 22 height 6
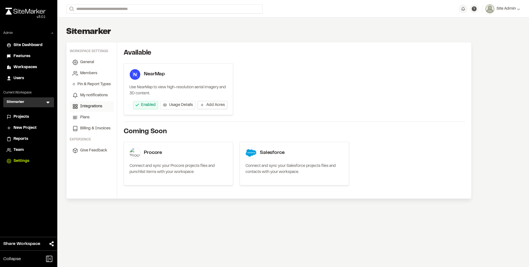
click at [207, 106] on span "Add Acres" at bounding box center [216, 105] width 18 height 6
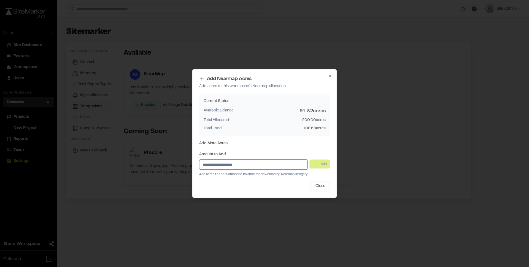
click at [263, 167] on input "Amount to Add" at bounding box center [253, 165] width 108 height 10
type input "****"
click at [321, 166] on button "Add" at bounding box center [320, 164] width 20 height 9
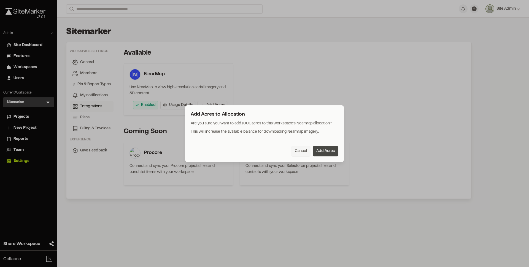
click at [332, 153] on button "Add Acres" at bounding box center [326, 151] width 26 height 10
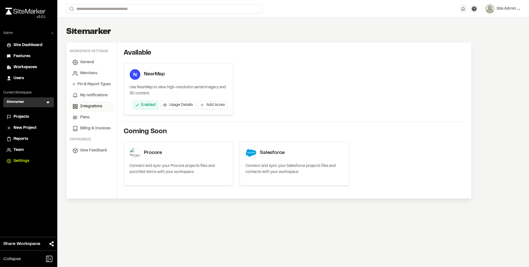
click at [27, 118] on span "Projects" at bounding box center [21, 117] width 15 height 6
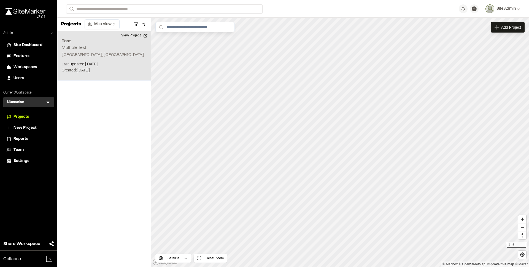
click at [100, 48] on div "Test Multiple Test [GEOGRAPHIC_DATA], [GEOGRAPHIC_DATA] Last updated: [DATE] Bu…" at bounding box center [104, 55] width 94 height 49
click at [135, 36] on button "View Project" at bounding box center [134, 35] width 33 height 9
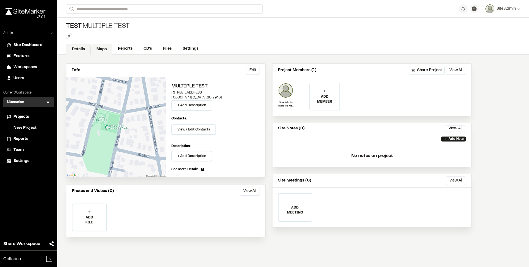
click at [101, 49] on link "Maps" at bounding box center [102, 49] width 22 height 10
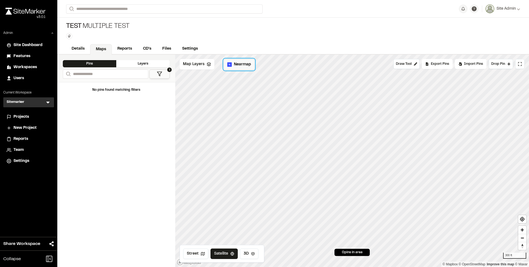
click at [238, 65] on span "Nearmap" at bounding box center [242, 64] width 17 height 6
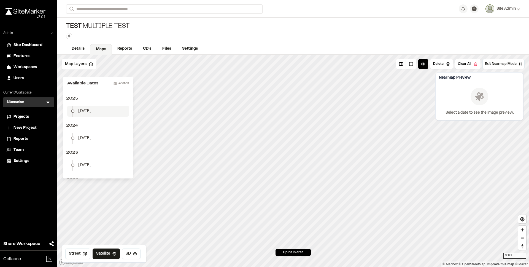
click at [92, 111] on span "[DATE]" at bounding box center [84, 111] width 13 height 6
click at [489, 106] on button "Download Map Layer" at bounding box center [497, 106] width 45 height 10
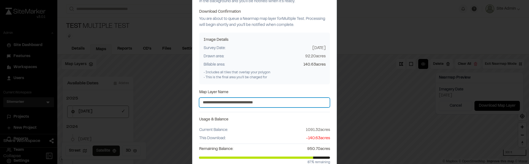
click at [294, 103] on input "**********" at bounding box center [264, 103] width 131 height 10
type input "**********"
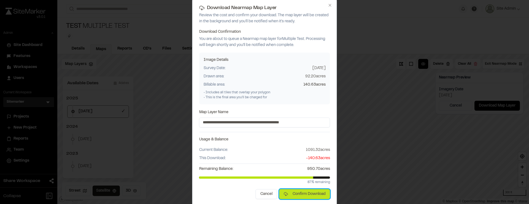
click at [315, 192] on button "Confirm Download" at bounding box center [305, 194] width 51 height 10
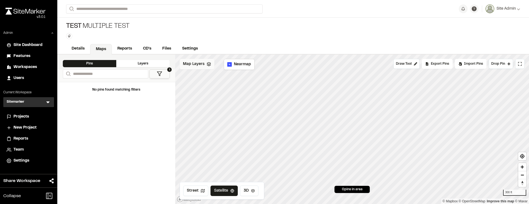
click at [204, 65] on div "Map Layers" at bounding box center [197, 64] width 35 height 10
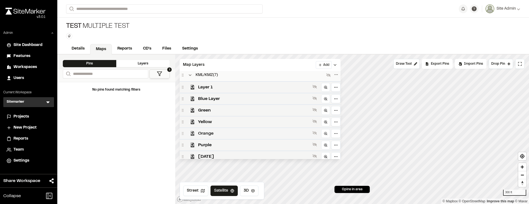
scroll to position [216, 0]
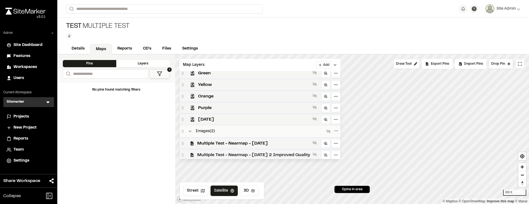
click at [295, 154] on span "Multiple Test - Nearmap - [DATE] 2 Improved Quality" at bounding box center [253, 155] width 113 height 7
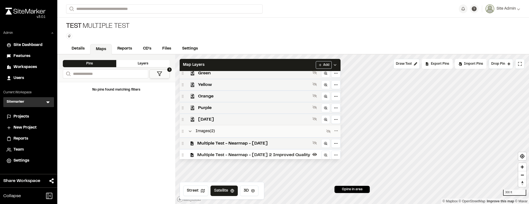
click at [301, 154] on span "Multiple Test - Nearmap - [DATE] 2 Improved Quality" at bounding box center [253, 155] width 113 height 7
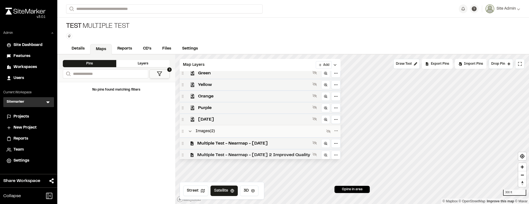
click at [301, 154] on span "Multiple Test - Nearmap - [DATE] 2 Improved Quality" at bounding box center [253, 155] width 113 height 7
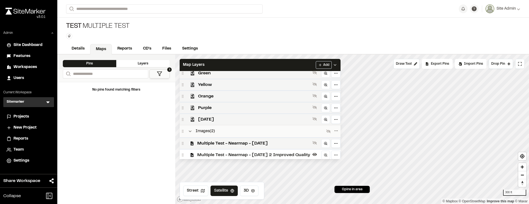
click at [148, 156] on div "No pins found matching filters" at bounding box center [116, 143] width 118 height 122
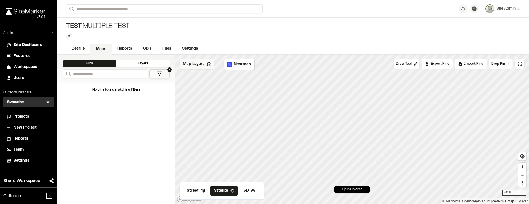
click at [204, 64] on span "Map Layers" at bounding box center [194, 64] width 22 height 6
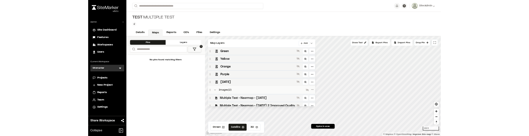
scroll to position [216, 0]
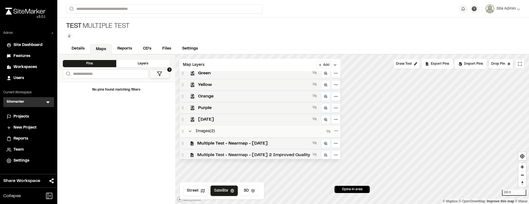
click at [222, 153] on span "Multiple Test - Nearmap - [DATE] 2 Improved Quality" at bounding box center [253, 155] width 113 height 7
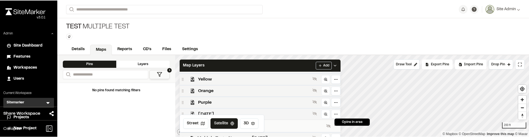
scroll to position [226, 0]
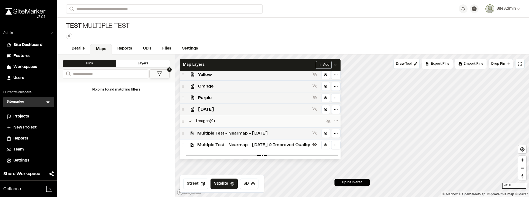
click at [285, 131] on span "Multiple Test - Nearmap - [DATE]" at bounding box center [253, 133] width 113 height 7
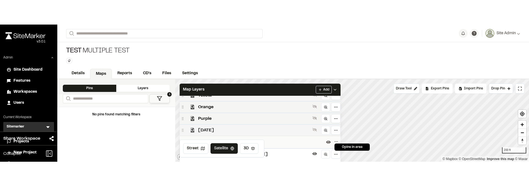
scroll to position [236, 0]
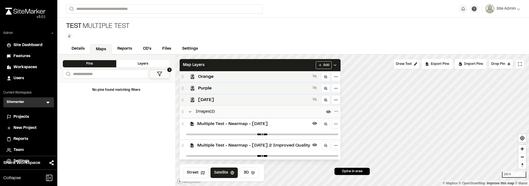
click at [291, 142] on span "Multiple Test - Nearmap - [DATE] 2 Improved Quality" at bounding box center [253, 145] width 113 height 7
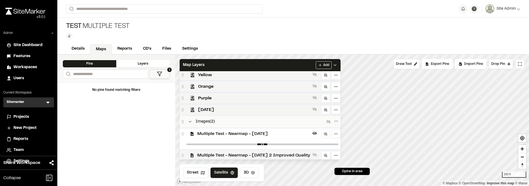
click at [286, 152] on span "Multiple Test - Nearmap - [DATE] 2 Improved Quality" at bounding box center [253, 155] width 113 height 7
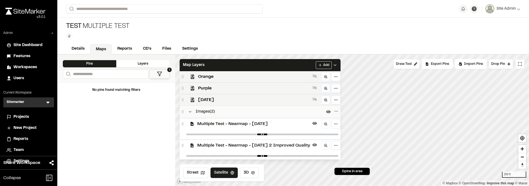
click at [287, 127] on div "Multiple Test - Nearmap - [DATE]" at bounding box center [260, 124] width 161 height 12
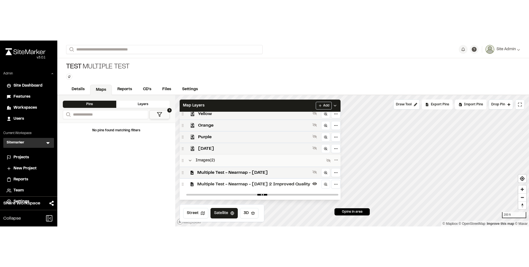
scroll to position [226, 0]
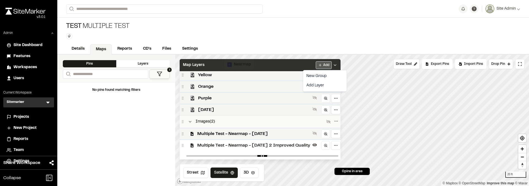
click at [341, 65] on html "**********" at bounding box center [264, 93] width 529 height 186
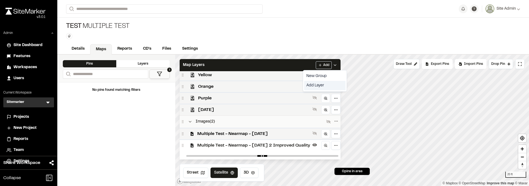
click at [327, 84] on link "Add Layer" at bounding box center [324, 85] width 41 height 9
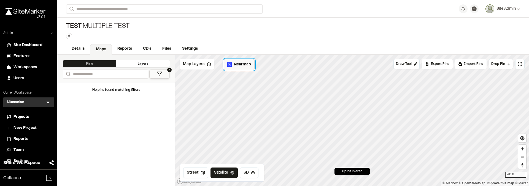
click at [237, 64] on span "Nearmap" at bounding box center [242, 64] width 17 height 6
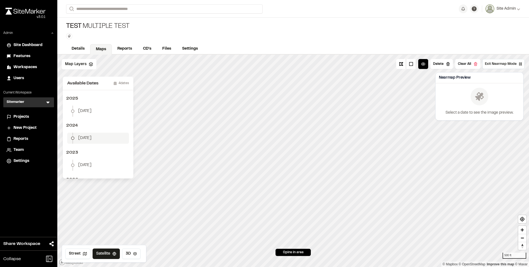
click at [101, 139] on li "January 10" at bounding box center [98, 138] width 62 height 11
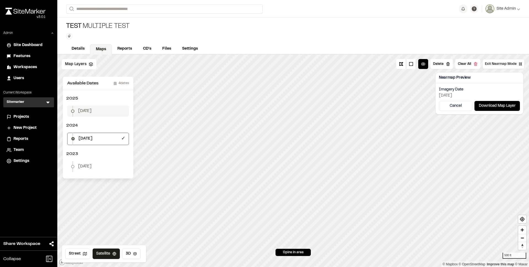
click at [103, 107] on li "January 2" at bounding box center [98, 111] width 62 height 11
click at [499, 105] on button "Download Map Layer" at bounding box center [497, 106] width 45 height 10
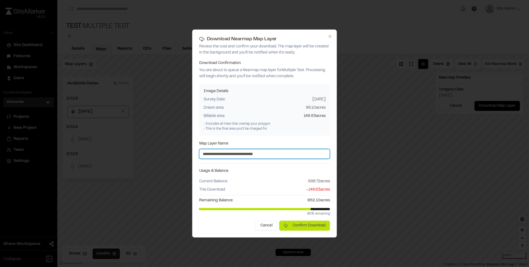
click at [287, 153] on input "**********" at bounding box center [264, 154] width 131 height 10
type input "**********"
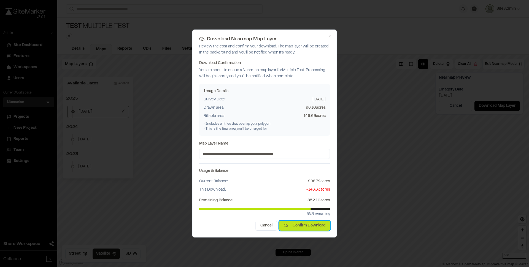
click at [317, 204] on button "Confirm Download" at bounding box center [305, 226] width 51 height 10
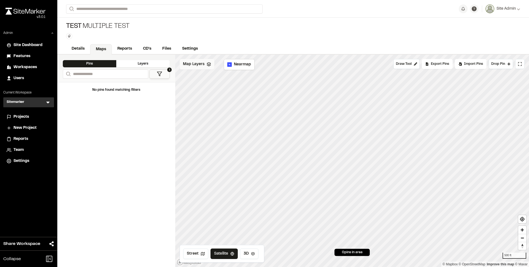
click at [204, 66] on div "Map Layers" at bounding box center [197, 64] width 35 height 10
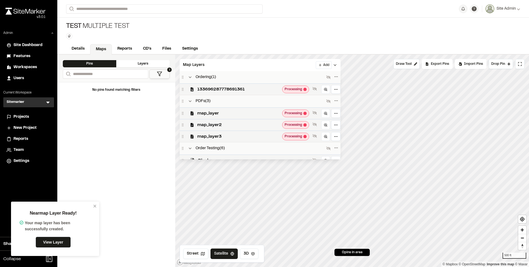
scroll to position [228, 0]
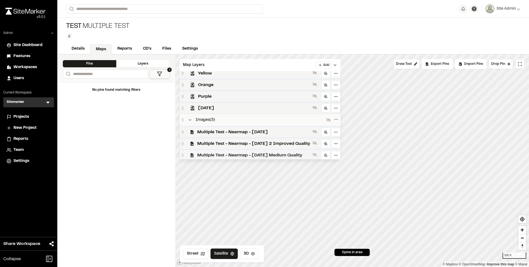
click at [235, 152] on span "Multiple Test - Nearmap - 2025-01-02 Medium Quality" at bounding box center [253, 155] width 113 height 7
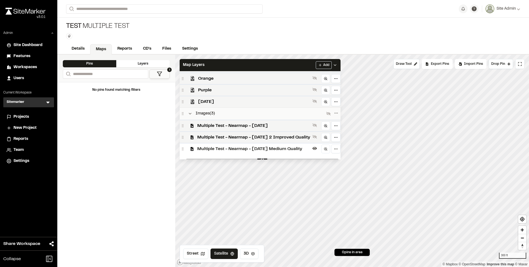
scroll to position [238, 0]
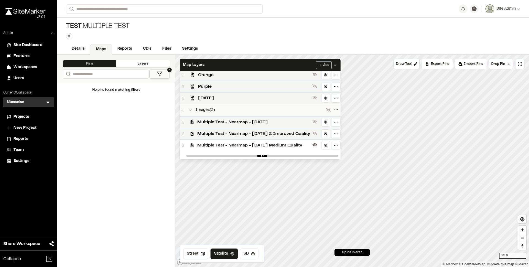
click at [299, 142] on span "Multiple Test - Nearmap - 2025-01-02 Medium Quality" at bounding box center [253, 145] width 113 height 7
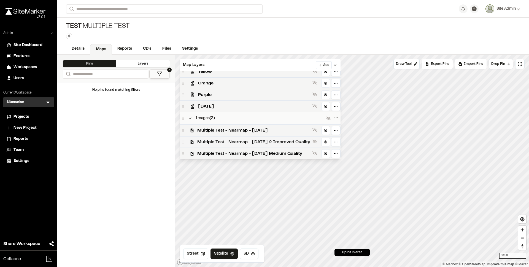
scroll to position [228, 0]
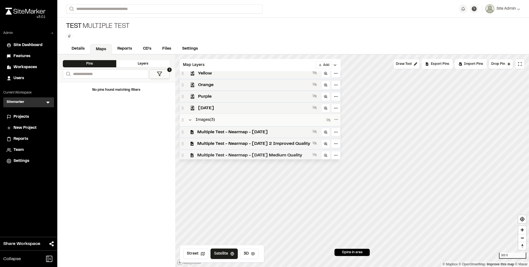
click at [294, 153] on span "Multiple Test - Nearmap - 2025-01-02 Medium Quality" at bounding box center [253, 155] width 113 height 7
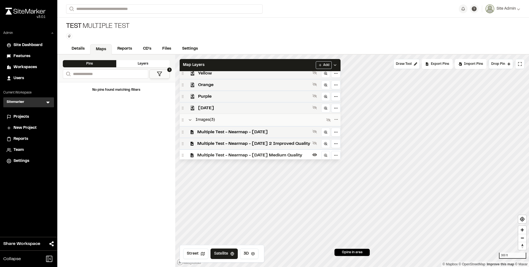
scroll to position [238, 0]
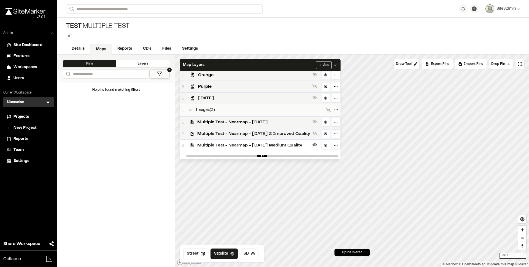
click at [272, 136] on div "Multiple Test - Nearmap - 2025-01-02 2 Improved Quality" at bounding box center [260, 134] width 161 height 12
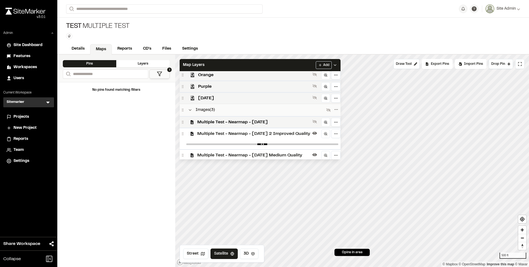
click at [272, 152] on span "Multiple Test - Nearmap - 2025-01-02 Medium Quality" at bounding box center [253, 155] width 113 height 7
click at [291, 152] on span "Multiple Test - Nearmap - 2025-01-02 Medium Quality" at bounding box center [253, 155] width 113 height 7
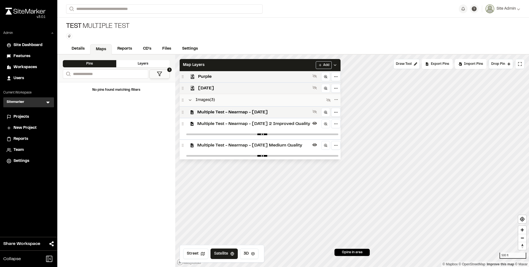
click at [299, 121] on span "Multiple Test - Nearmap - 2025-01-02 2 Improved Quality" at bounding box center [253, 124] width 113 height 7
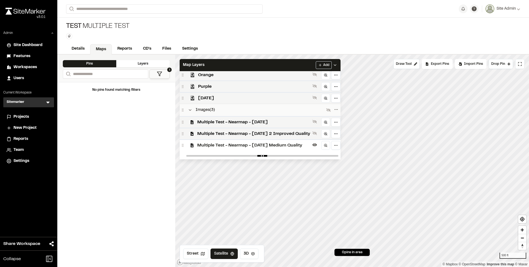
click at [298, 144] on span "Multiple Test - Nearmap - 2025-01-02 Medium Quality" at bounding box center [253, 145] width 113 height 7
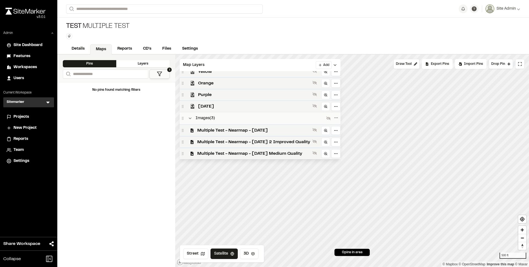
scroll to position [228, 0]
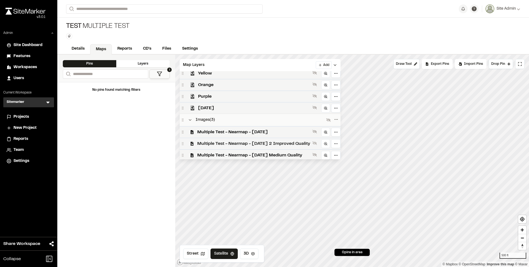
click at [293, 140] on span "Multiple Test - Nearmap - 2025-01-02 2 Improved Quality" at bounding box center [253, 143] width 113 height 7
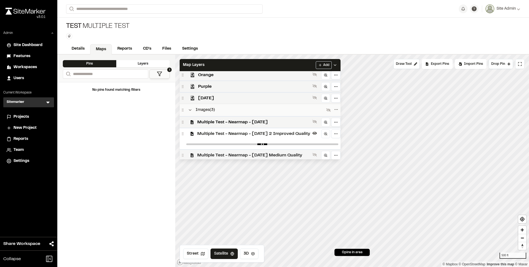
click at [295, 152] on span "Multiple Test - Nearmap - 2025-01-02 Medium Quality" at bounding box center [253, 155] width 113 height 7
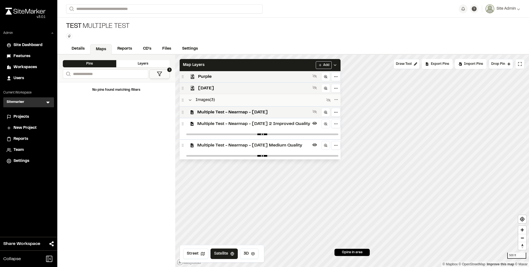
click at [298, 125] on span "Multiple Test - Nearmap - 2025-01-02 2 Improved Quality" at bounding box center [253, 124] width 113 height 7
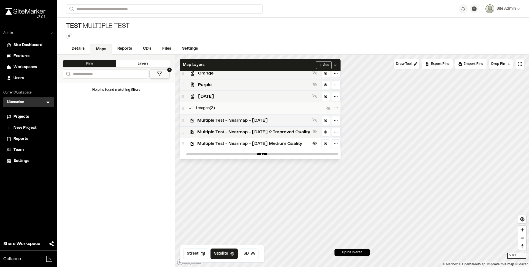
scroll to position [238, 0]
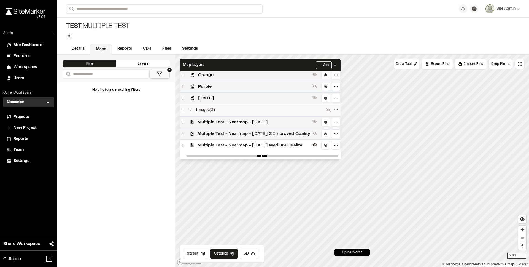
click at [298, 132] on span "Multiple Test - Nearmap - 2025-01-02 2 Improved Quality" at bounding box center [253, 133] width 113 height 7
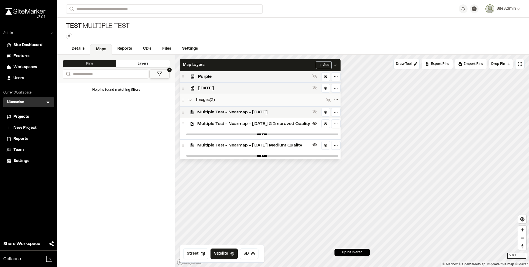
click at [302, 142] on span "Multiple Test - Nearmap - 2025-01-02 Medium Quality" at bounding box center [253, 145] width 113 height 7
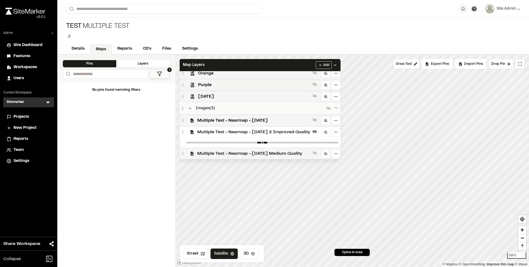
scroll to position [238, 0]
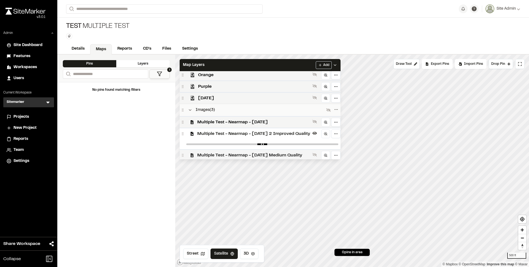
click at [277, 152] on span "Multiple Test - Nearmap - 2025-01-02 Medium Quality" at bounding box center [253, 155] width 113 height 7
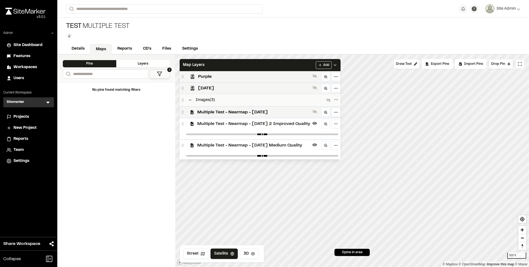
click at [288, 123] on span "Multiple Test - Nearmap - 2025-01-02 2 Improved Quality" at bounding box center [253, 124] width 113 height 7
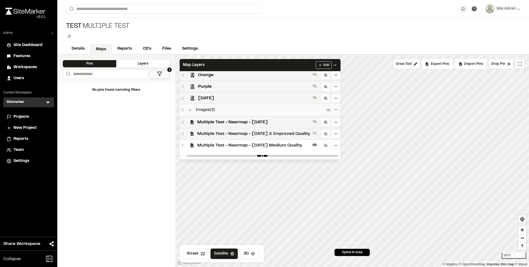
click at [303, 131] on span "Multiple Test - Nearmap - 2025-01-02 2 Improved Quality" at bounding box center [253, 133] width 113 height 7
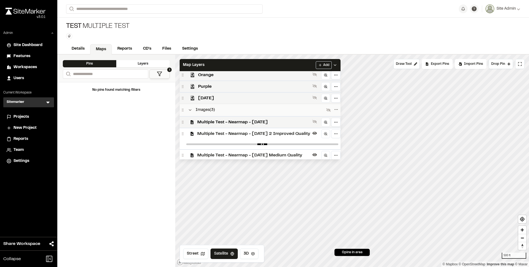
scroll to position [248, 0]
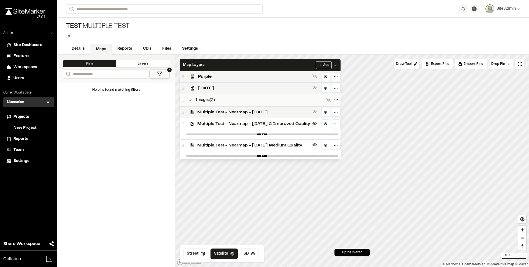
click at [304, 139] on div "Multiple Test - Nearmap - 2025-01-02 Medium Quality" at bounding box center [260, 145] width 161 height 12
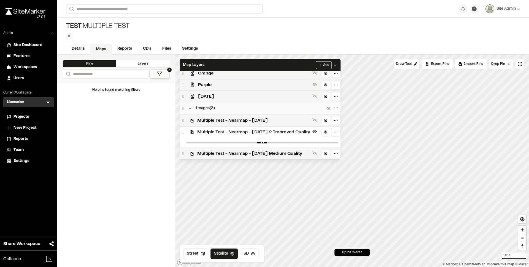
scroll to position [238, 0]
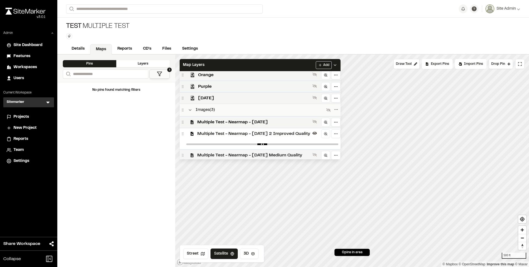
click at [304, 149] on div "Multiple Test - Nearmap - 2025-01-02 Medium Quality" at bounding box center [260, 155] width 161 height 12
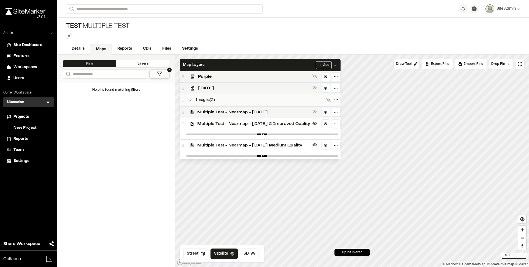
click at [301, 126] on div "Multiple Test - Nearmap - 2025-01-02 2 Improved Quality" at bounding box center [260, 124] width 161 height 12
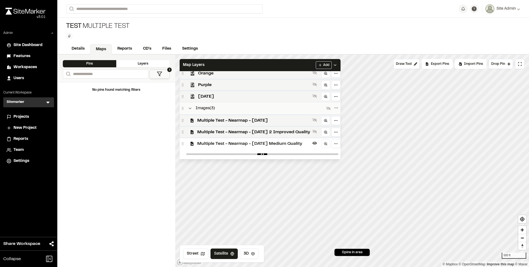
scroll to position [238, 0]
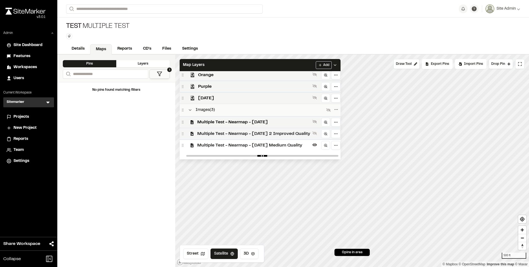
click at [289, 133] on span "Multiple Test - Nearmap - 2025-01-02 2 Improved Quality" at bounding box center [253, 133] width 113 height 7
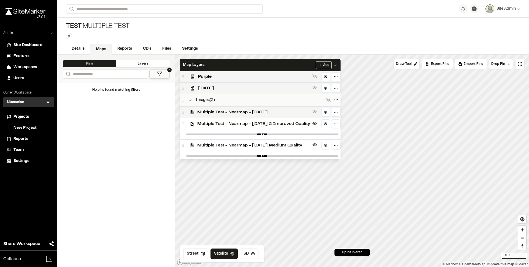
click at [288, 142] on span "Multiple Test - Nearmap - 2025-01-02 Medium Quality" at bounding box center [253, 145] width 113 height 7
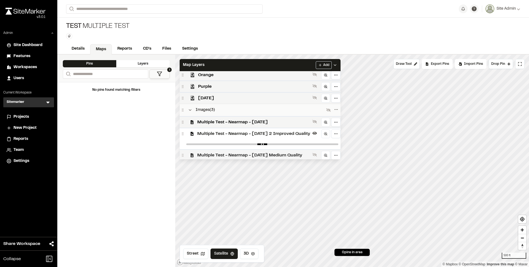
click at [288, 149] on div "Multiple Test - Nearmap - 2025-01-02 Medium Quality" at bounding box center [260, 155] width 161 height 12
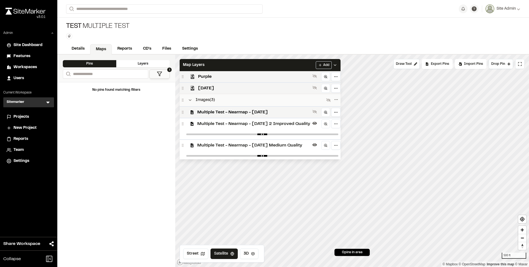
click at [304, 145] on span "Multiple Test - Nearmap - 2025-01-02 Medium Quality" at bounding box center [253, 145] width 113 height 7
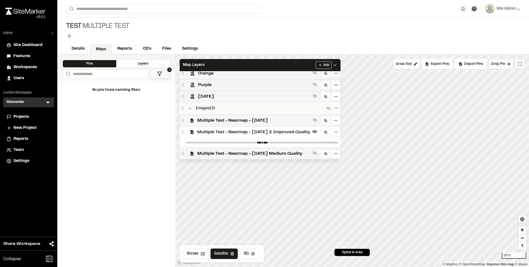
scroll to position [238, 0]
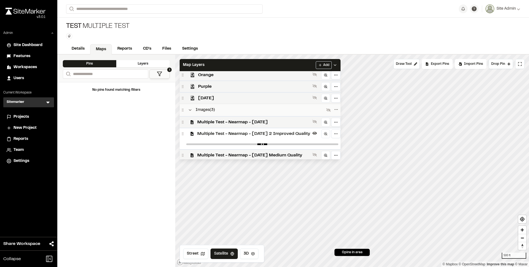
click at [304, 145] on div at bounding box center [262, 144] width 157 height 10
click at [310, 152] on span "Multiple Test - Nearmap - 2025-01-02 Medium Quality" at bounding box center [253, 155] width 113 height 7
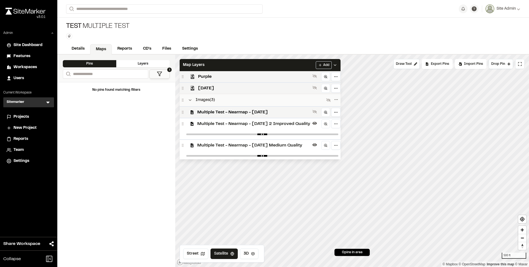
click at [306, 126] on div "Multiple Test - Nearmap - 2025-01-02 2 Improved Quality" at bounding box center [260, 124] width 161 height 12
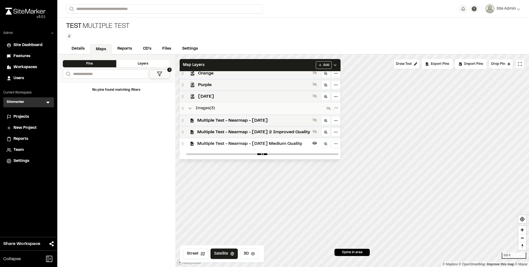
scroll to position [238, 0]
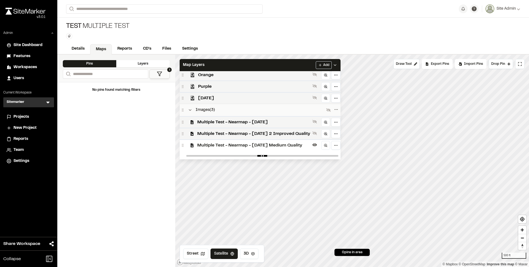
click at [308, 142] on span "Multiple Test - Nearmap - 2025-01-02 Medium Quality" at bounding box center [253, 145] width 113 height 7
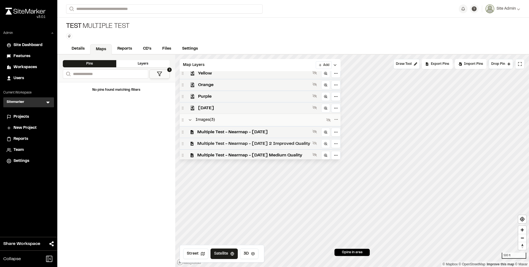
click at [306, 138] on div "Multiple Test - Nearmap - 2025-01-02 2 Improved Quality" at bounding box center [260, 144] width 161 height 12
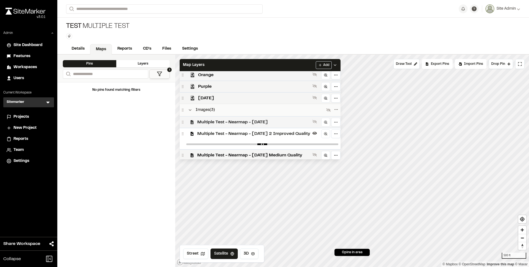
click at [298, 135] on div "Multiple Test - Nearmap - 2025-01-02 2 Improved Quality" at bounding box center [260, 134] width 161 height 12
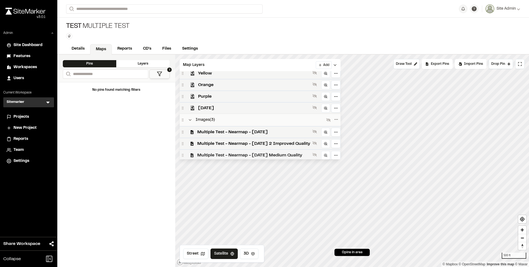
click at [301, 152] on span "Multiple Test - Nearmap - 2025-01-02 Medium Quality" at bounding box center [253, 155] width 113 height 7
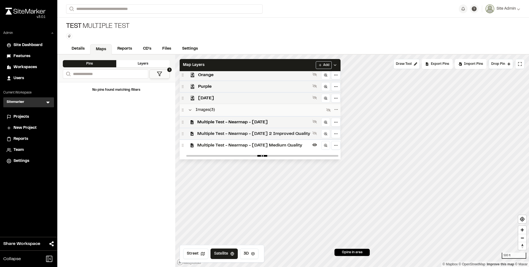
click at [296, 134] on span "Multiple Test - Nearmap - 2025-01-02 2 Improved Quality" at bounding box center [253, 133] width 113 height 7
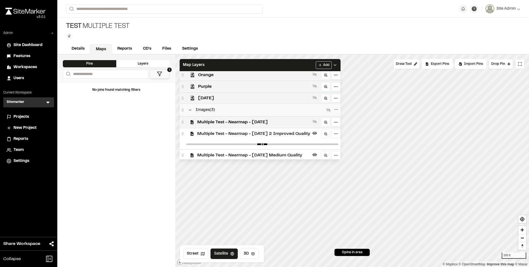
scroll to position [248, 0]
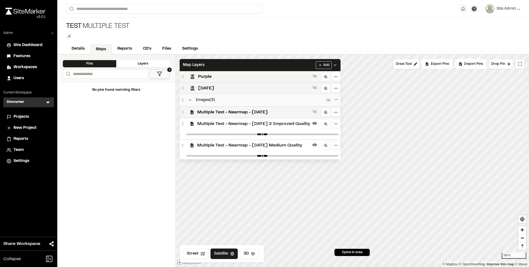
click at [298, 144] on span "Multiple Test - Nearmap - 2025-01-02 Medium Quality" at bounding box center [253, 145] width 113 height 7
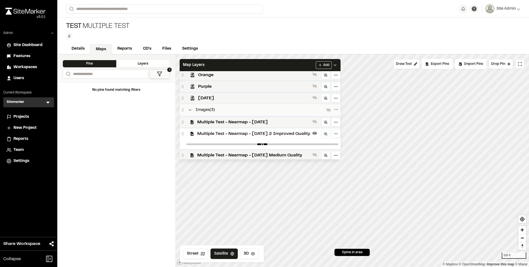
click at [298, 144] on div at bounding box center [262, 144] width 157 height 10
click at [287, 135] on span "Multiple Test - Nearmap - 2025-01-02 2 Improved Quality" at bounding box center [253, 133] width 113 height 7
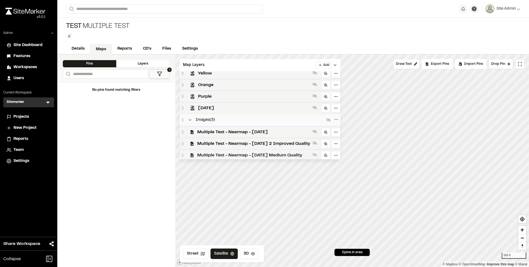
click at [287, 152] on span "Multiple Test - Nearmap - 2025-01-02 Medium Quality" at bounding box center [253, 155] width 113 height 7
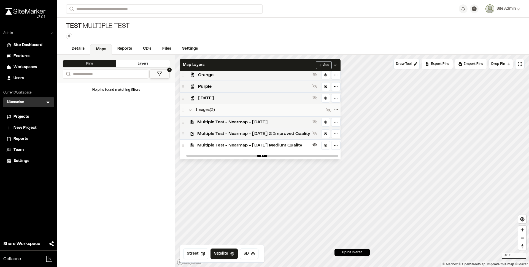
click at [301, 134] on span "Multiple Test - Nearmap - 2025-01-02 2 Improved Quality" at bounding box center [253, 133] width 113 height 7
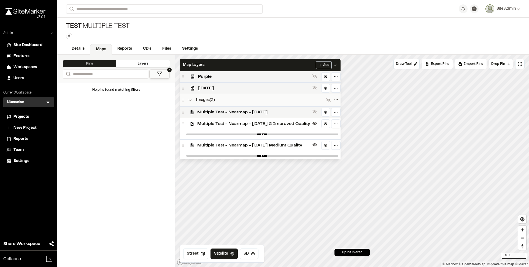
click at [298, 144] on span "Multiple Test - Nearmap - 2025-01-02 Medium Quality" at bounding box center [253, 145] width 113 height 7
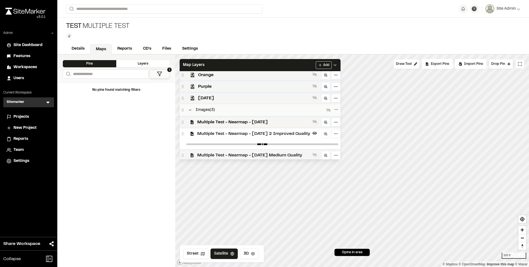
drag, startPoint x: 183, startPoint y: 131, endPoint x: 185, endPoint y: 153, distance: 21.9
click at [185, 153] on div "Multiple Test - Nearmap - 2025-01-02 Multiple Test - Nearmap - 2025-01-02 2 Imp…" at bounding box center [260, 138] width 161 height 45
drag, startPoint x: 184, startPoint y: 154, endPoint x: 184, endPoint y: 138, distance: 16.0
click at [184, 138] on div "Multiple Test - Nearmap - 2025-01-02 Multiple Test - Nearmap - 2025-01-02 2 Imp…" at bounding box center [260, 138] width 161 height 45
drag, startPoint x: 183, startPoint y: 132, endPoint x: 184, endPoint y: 149, distance: 17.5
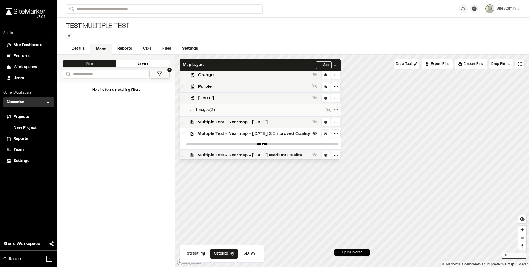
click at [184, 149] on div "Multiple Test - Nearmap - 2025-01-02 Multiple Test - Nearmap - 2025-01-02 2 Imp…" at bounding box center [260, 138] width 161 height 45
drag, startPoint x: 184, startPoint y: 152, endPoint x: 183, endPoint y: 129, distance: 22.6
click at [183, 129] on div "Multiple Test - Nearmap - 2025-01-02 Multiple Test - Nearmap - 2025-01-02 2 Imp…" at bounding box center [260, 138] width 161 height 45
click at [318, 153] on button at bounding box center [315, 154] width 7 height 7
click at [318, 134] on button at bounding box center [315, 133] width 7 height 7
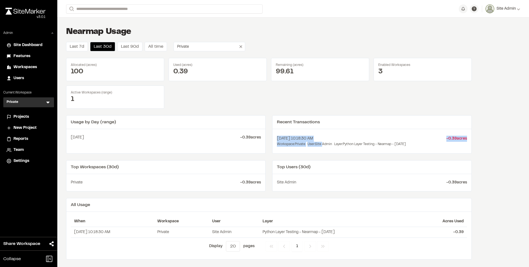
scroll to position [1, 0]
